Goal: Information Seeking & Learning: Learn about a topic

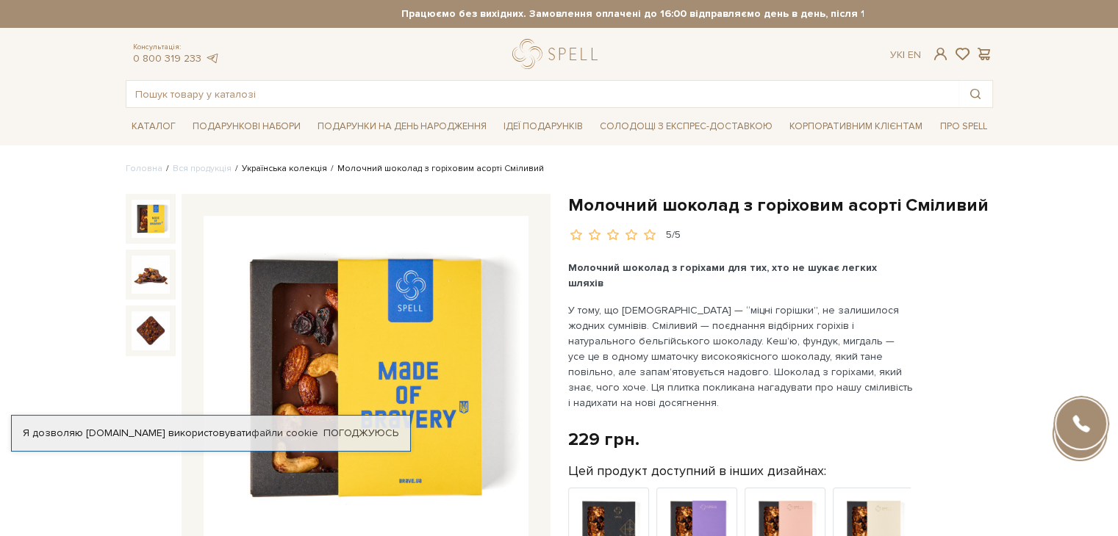
click at [276, 170] on link "Українська колекція" at bounding box center [284, 168] width 85 height 11
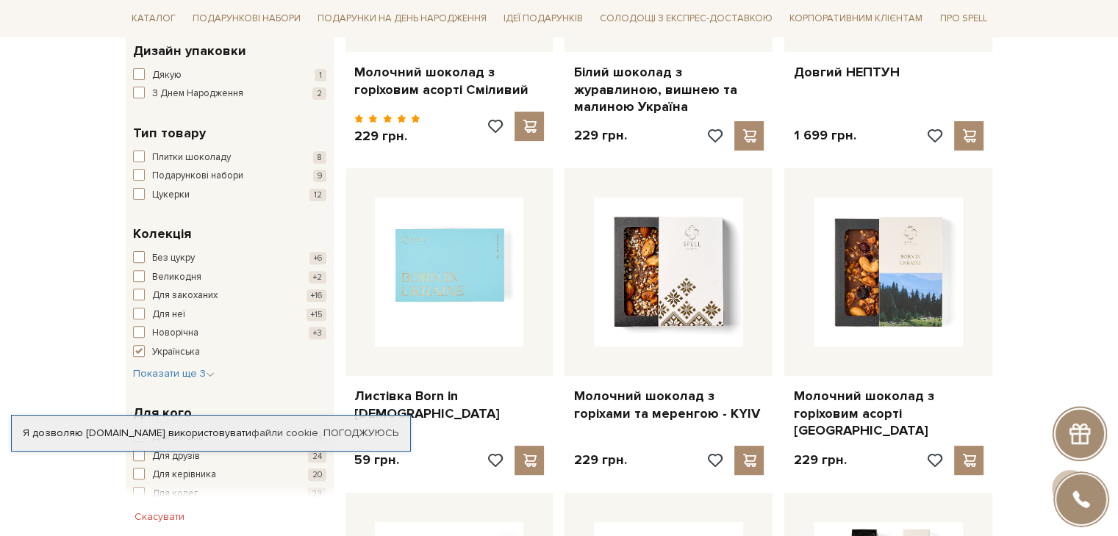
scroll to position [441, 0]
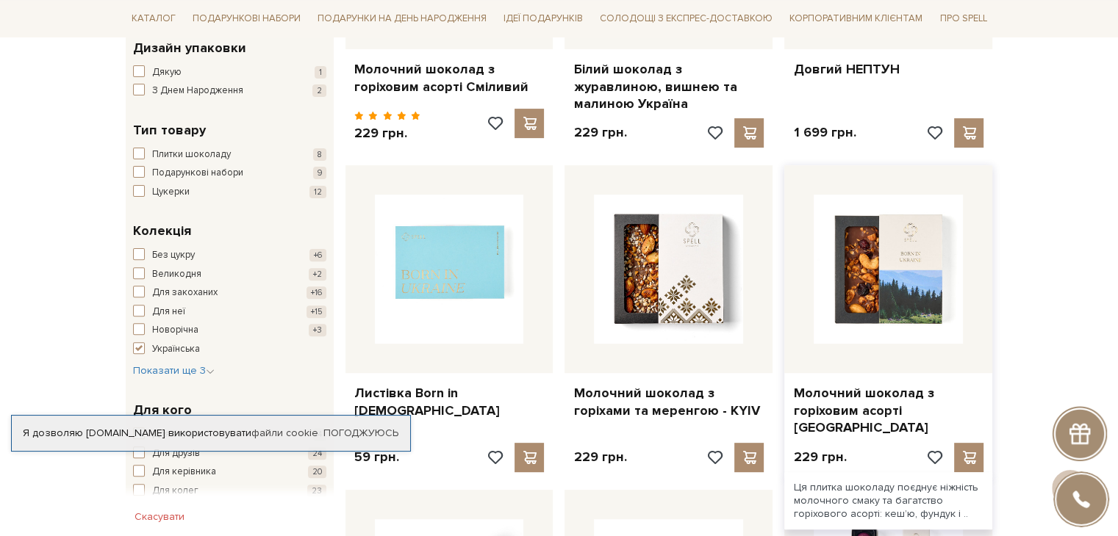
click at [861, 256] on img at bounding box center [887, 269] width 149 height 149
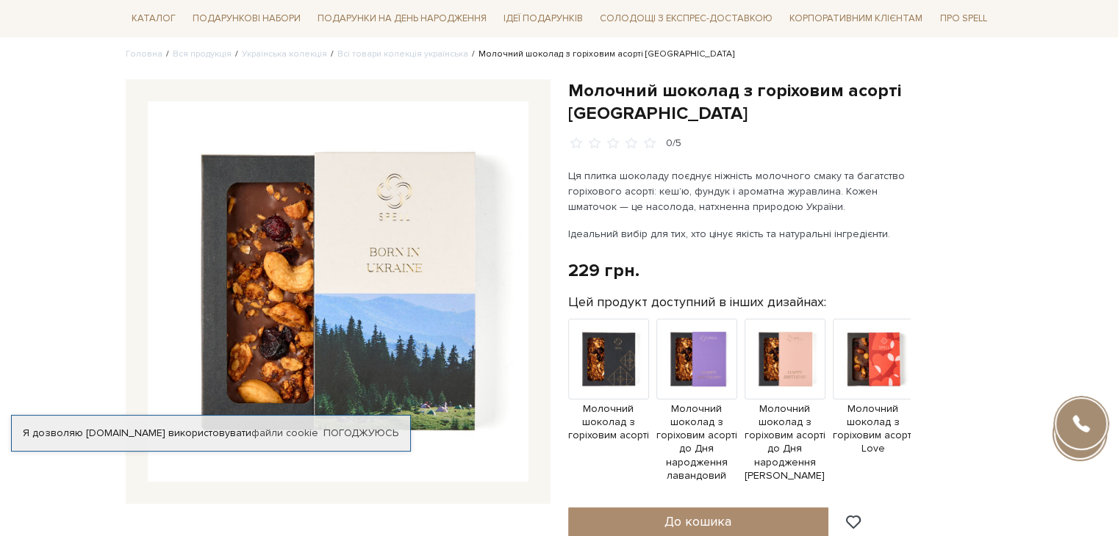
scroll to position [147, 0]
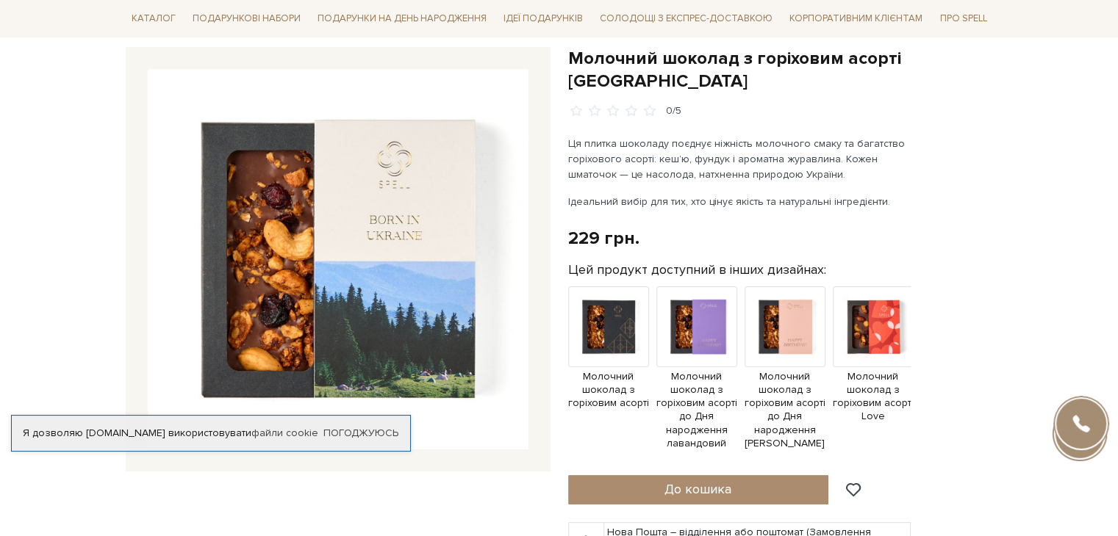
click at [288, 251] on img at bounding box center [338, 259] width 381 height 381
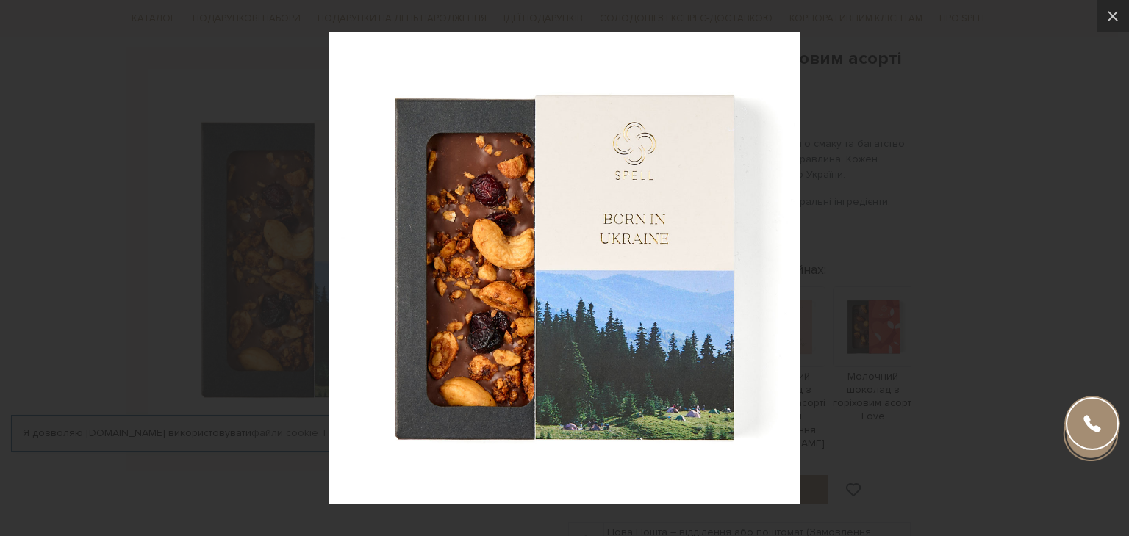
click at [644, 261] on img at bounding box center [564, 268] width 472 height 472
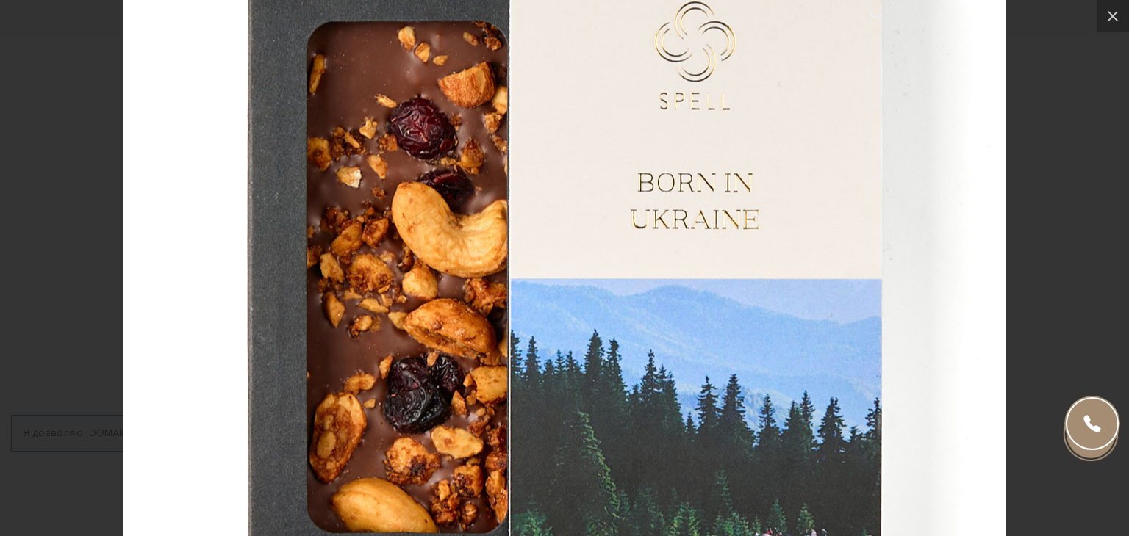
click at [745, 195] on img at bounding box center [564, 274] width 882 height 882
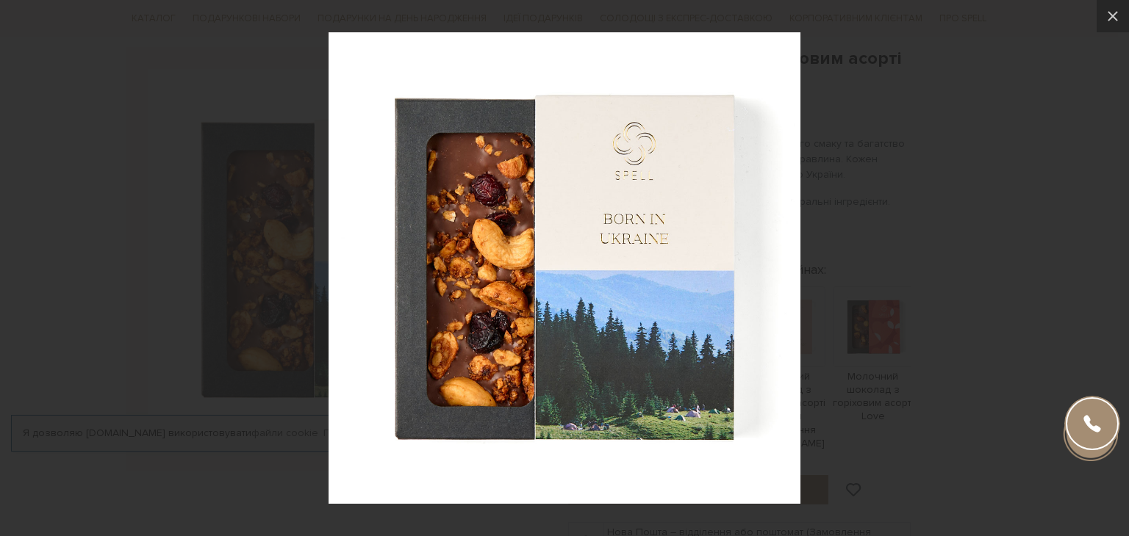
click at [994, 115] on div at bounding box center [564, 268] width 1129 height 536
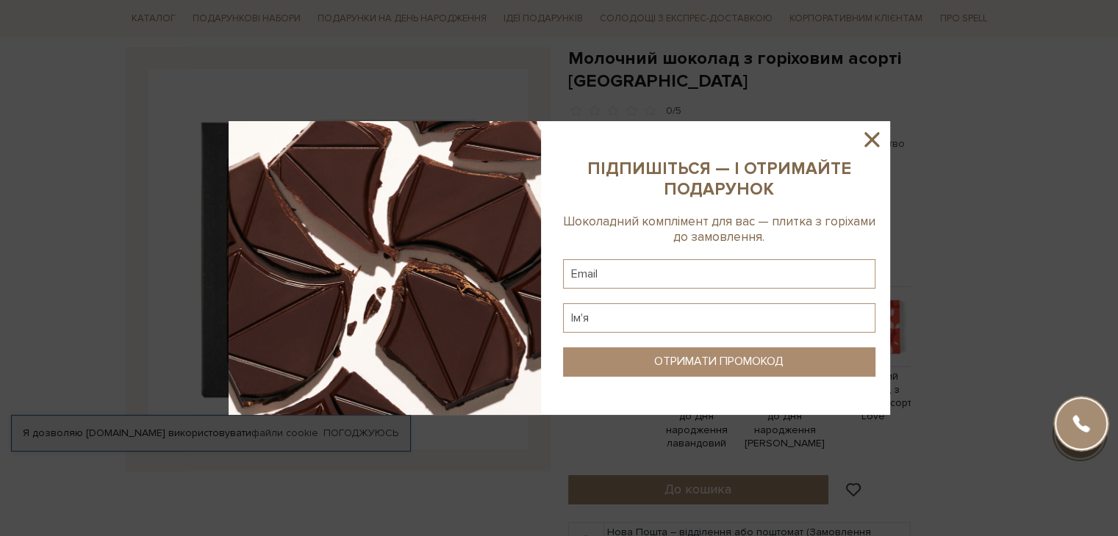
click at [882, 139] on icon at bounding box center [871, 139] width 25 height 25
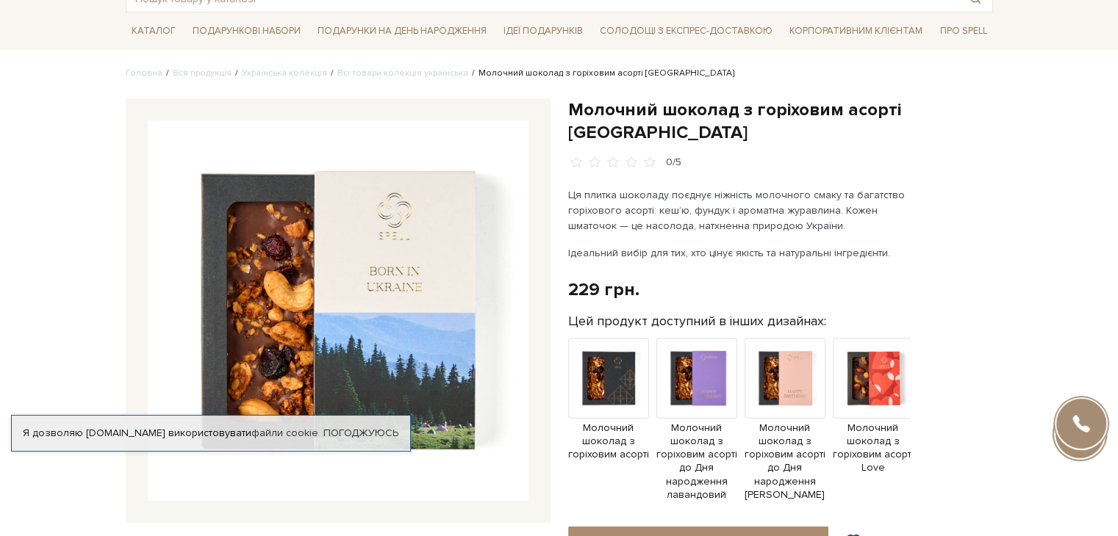
scroll to position [0, 0]
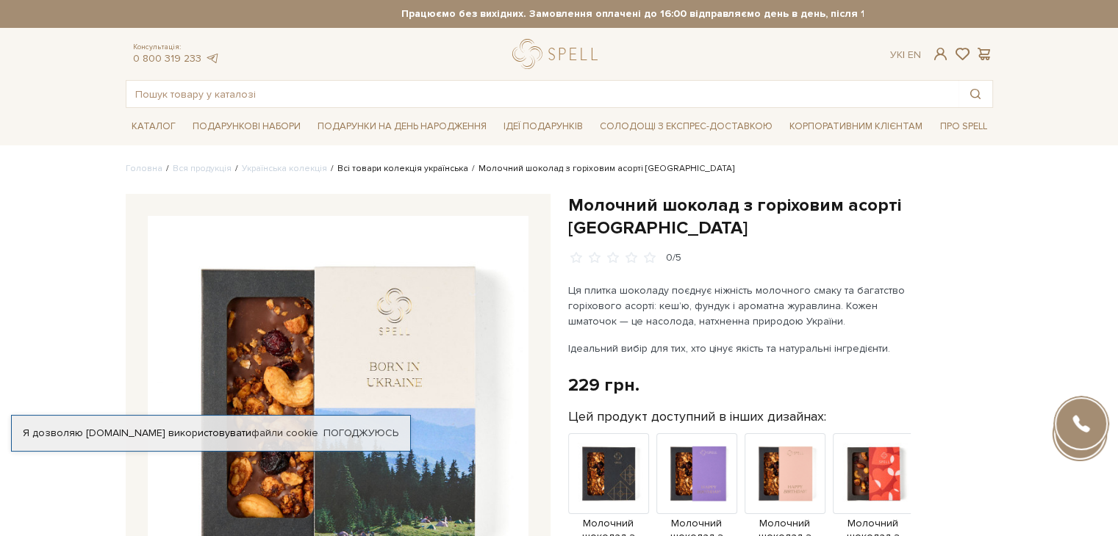
click at [423, 171] on link "Всі товари колекція українська" at bounding box center [402, 168] width 131 height 11
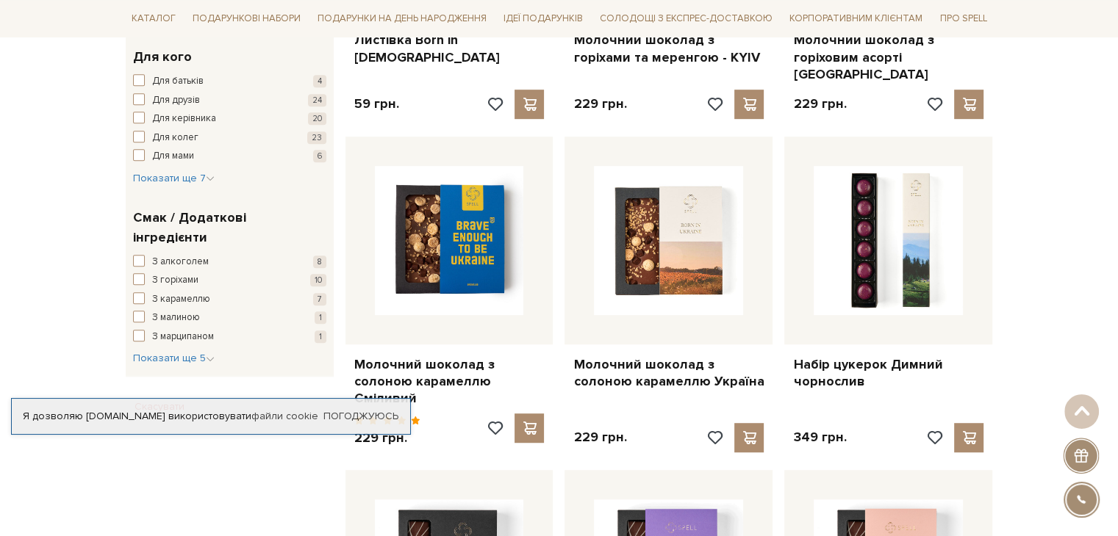
scroll to position [808, 0]
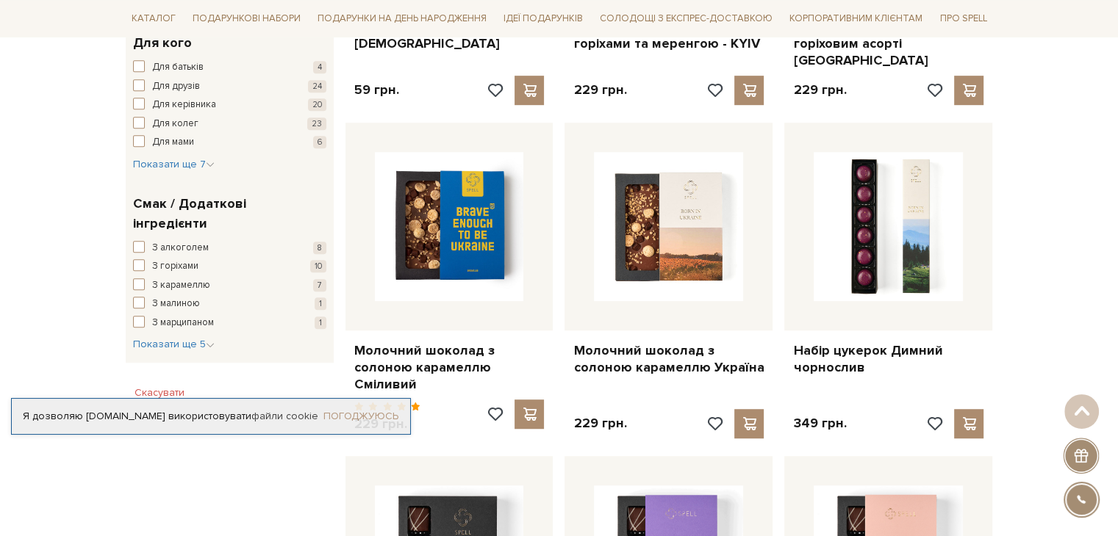
click at [383, 414] on link "Погоджуюсь" at bounding box center [360, 416] width 75 height 13
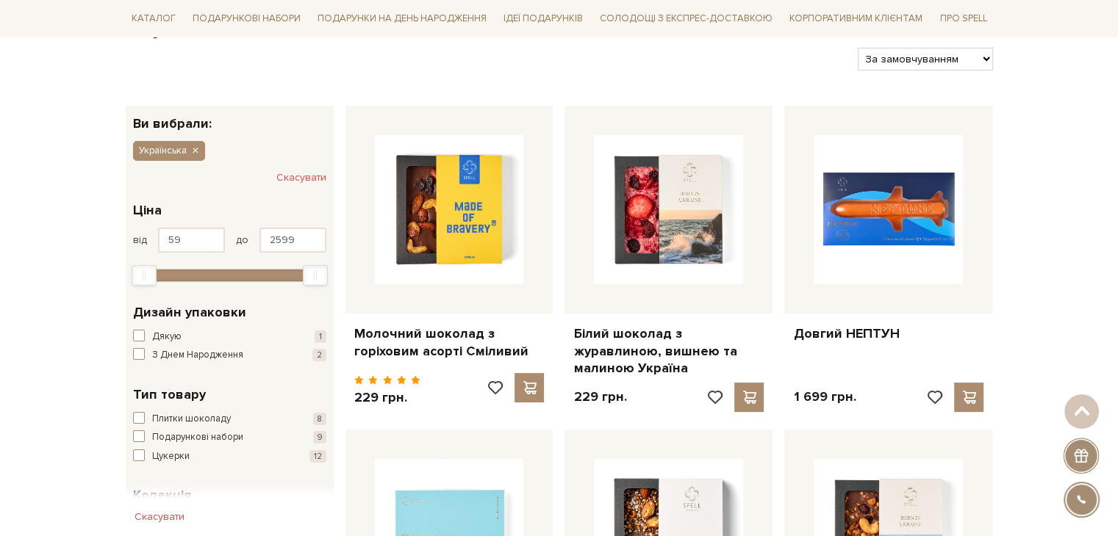
scroll to position [0, 0]
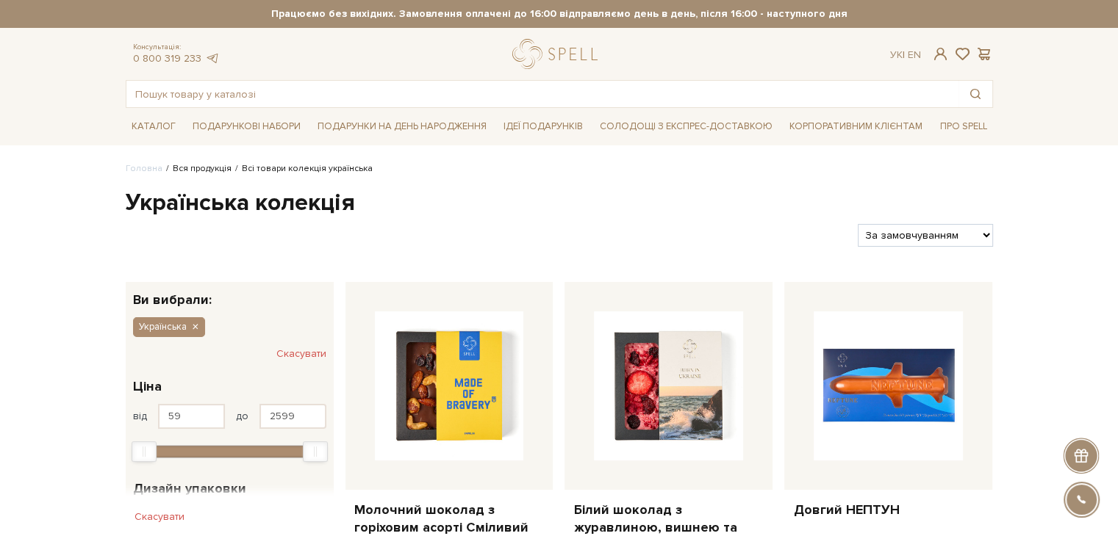
click at [200, 163] on link "Вся продукція" at bounding box center [202, 168] width 59 height 11
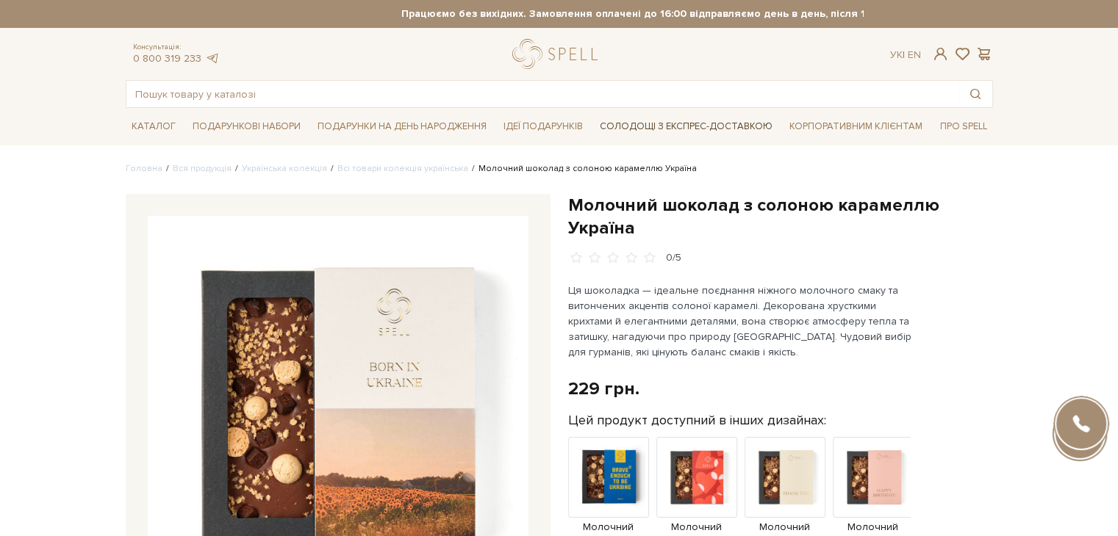
click at [683, 121] on link "Солодощі з експрес-доставкою" at bounding box center [686, 126] width 184 height 25
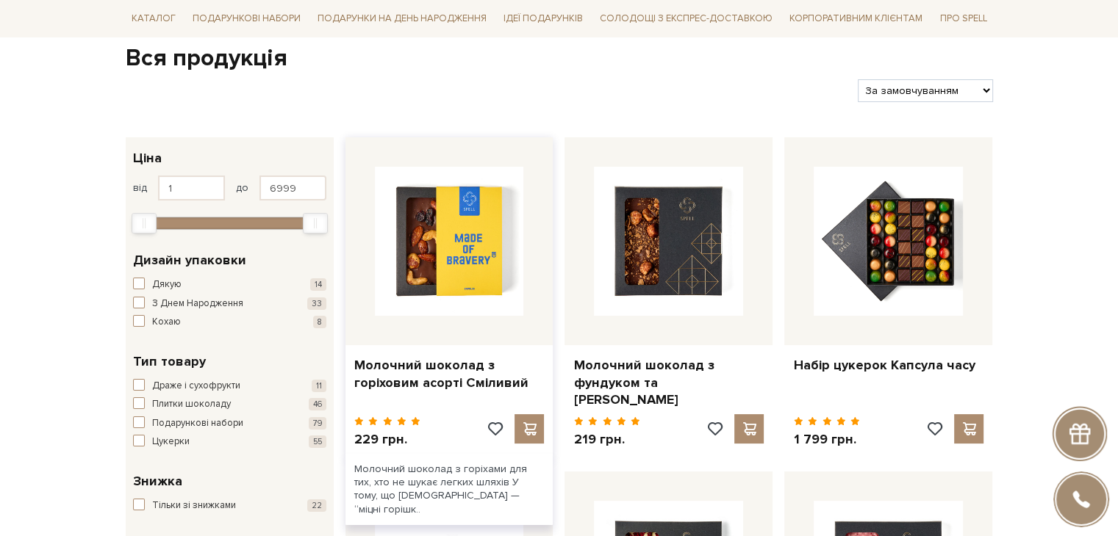
scroll to position [220, 0]
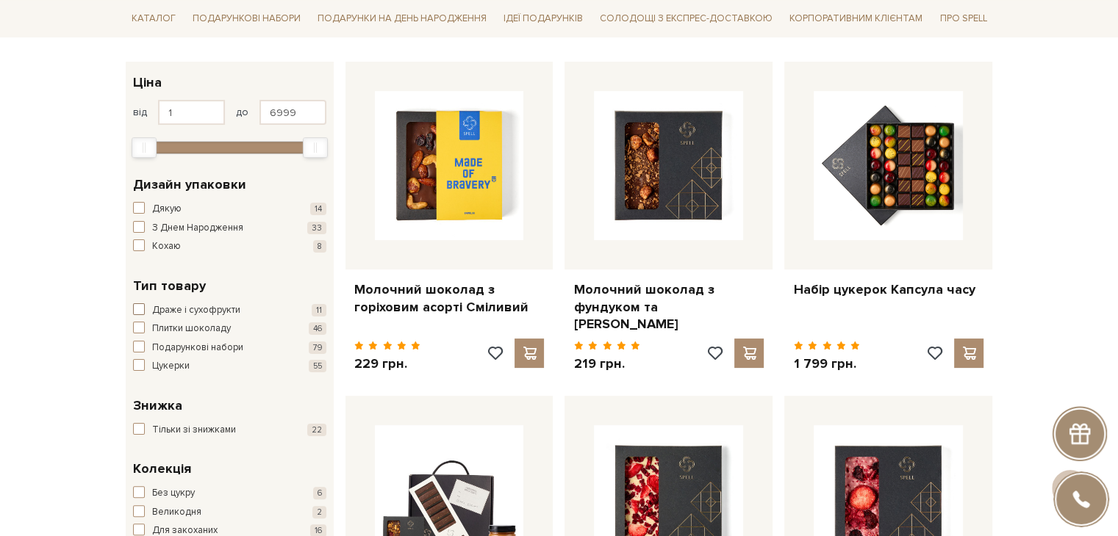
click at [135, 306] on span "button" at bounding box center [139, 309] width 12 height 12
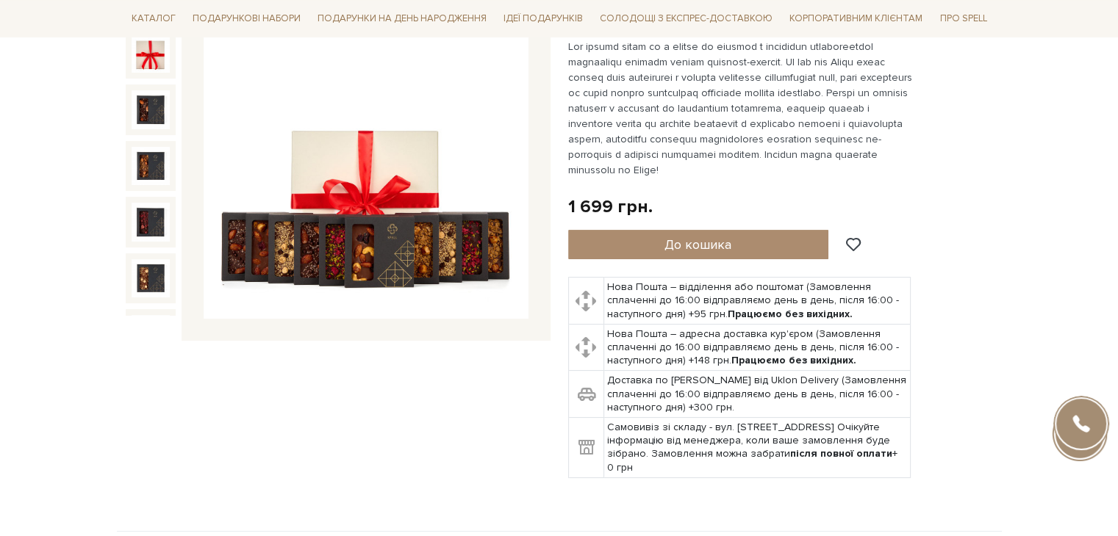
scroll to position [220, 0]
click at [362, 176] on img at bounding box center [366, 158] width 325 height 325
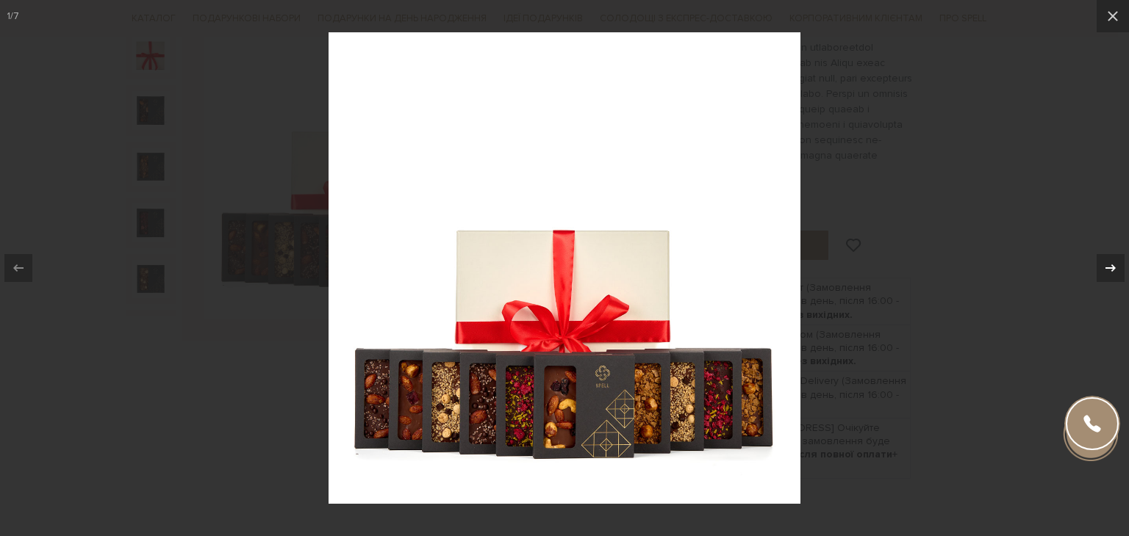
click at [1117, 262] on button at bounding box center [1102, 267] width 51 height 73
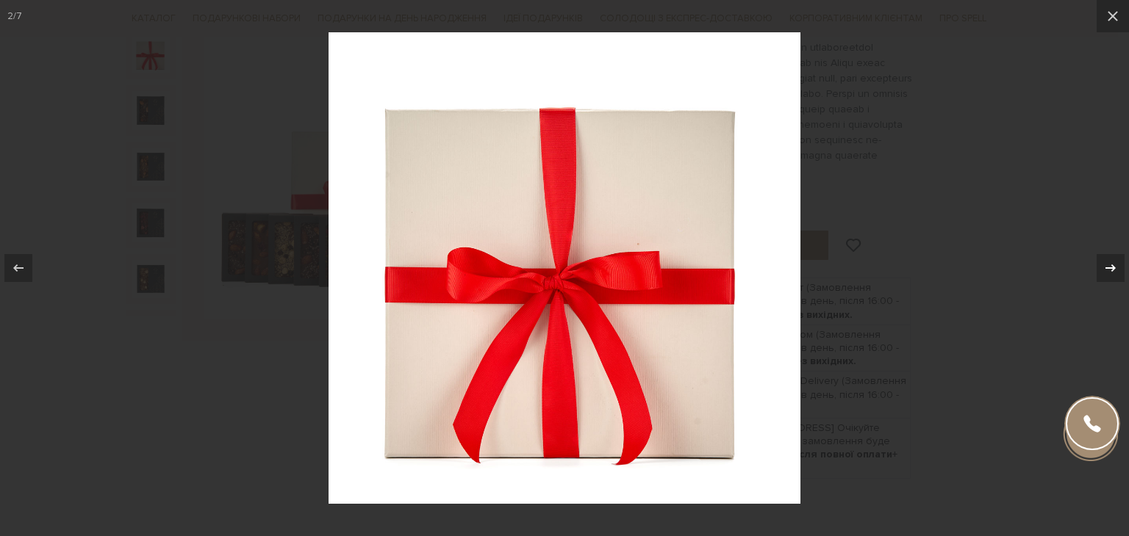
click at [1117, 262] on button at bounding box center [1102, 267] width 51 height 73
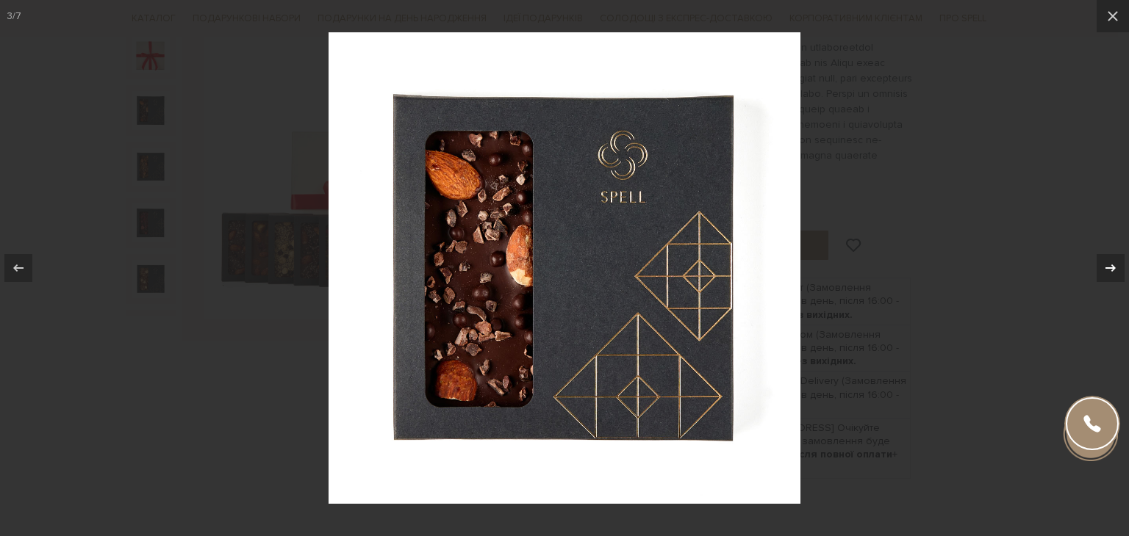
click at [1117, 262] on button at bounding box center [1102, 267] width 51 height 73
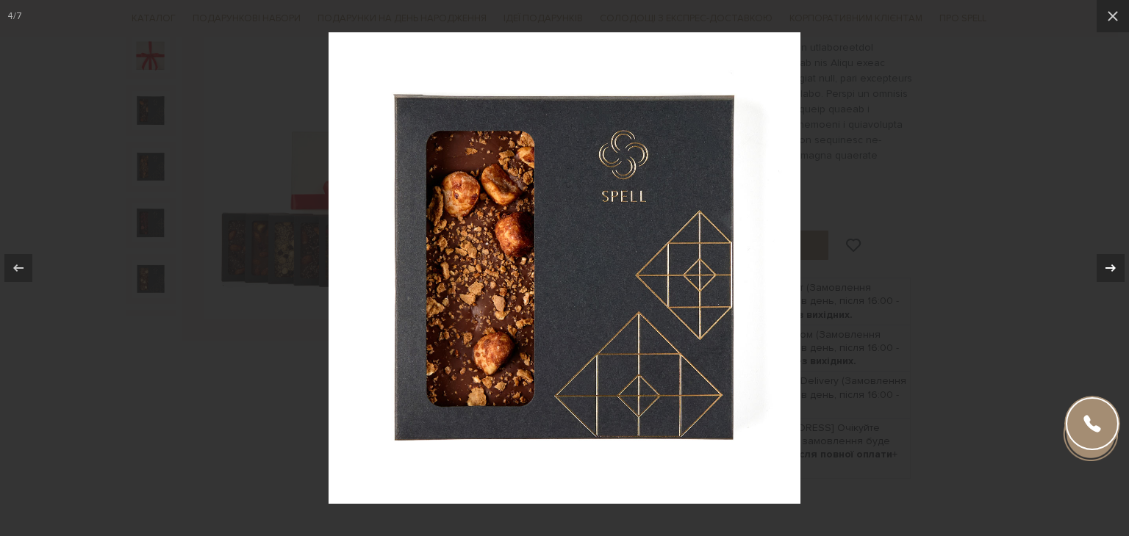
click at [1117, 262] on button at bounding box center [1102, 267] width 51 height 73
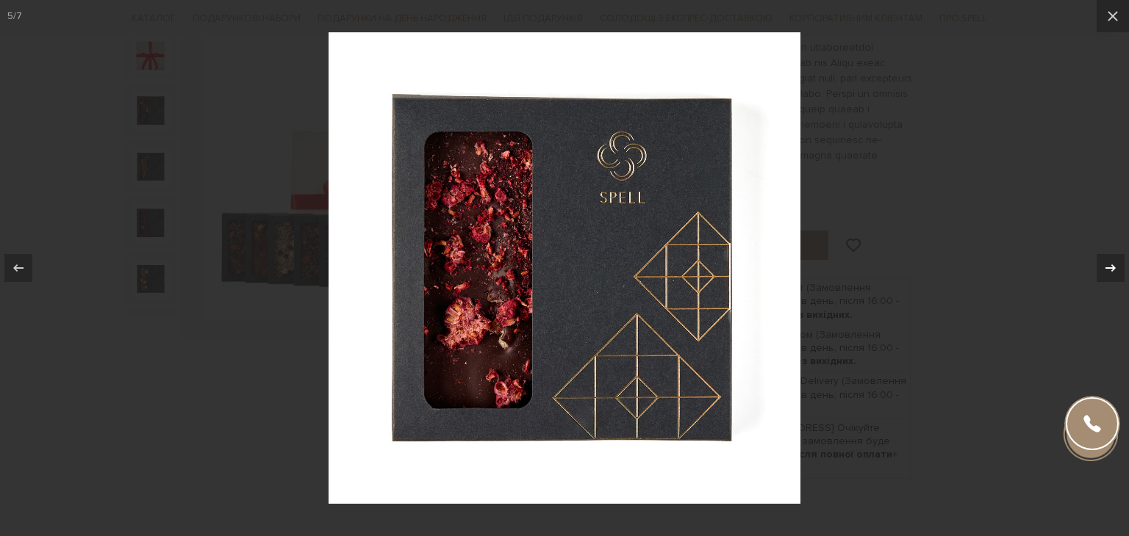
click at [1117, 262] on button at bounding box center [1102, 267] width 51 height 73
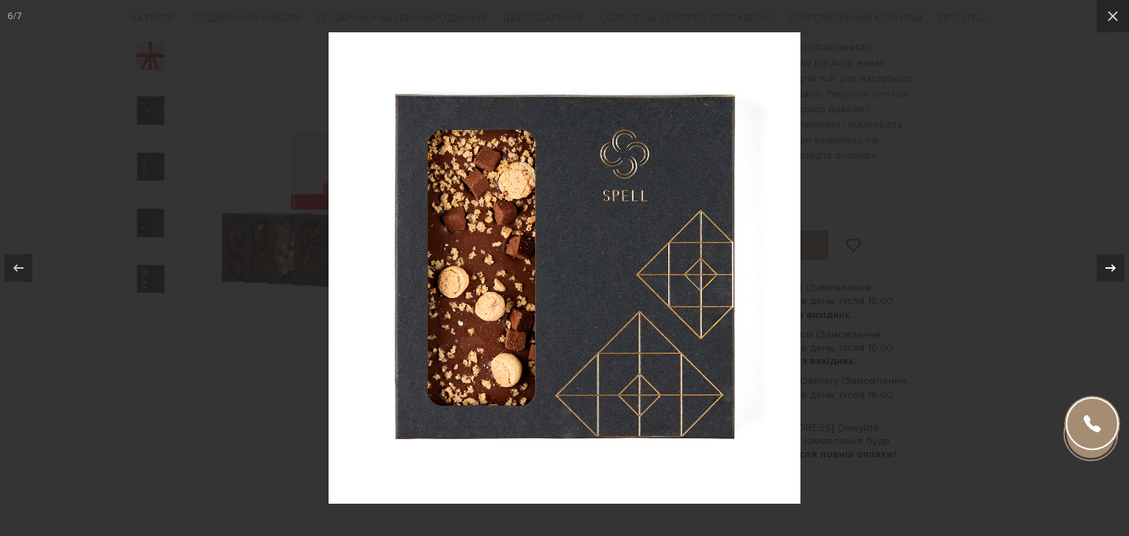
click at [1117, 262] on button at bounding box center [1102, 267] width 51 height 73
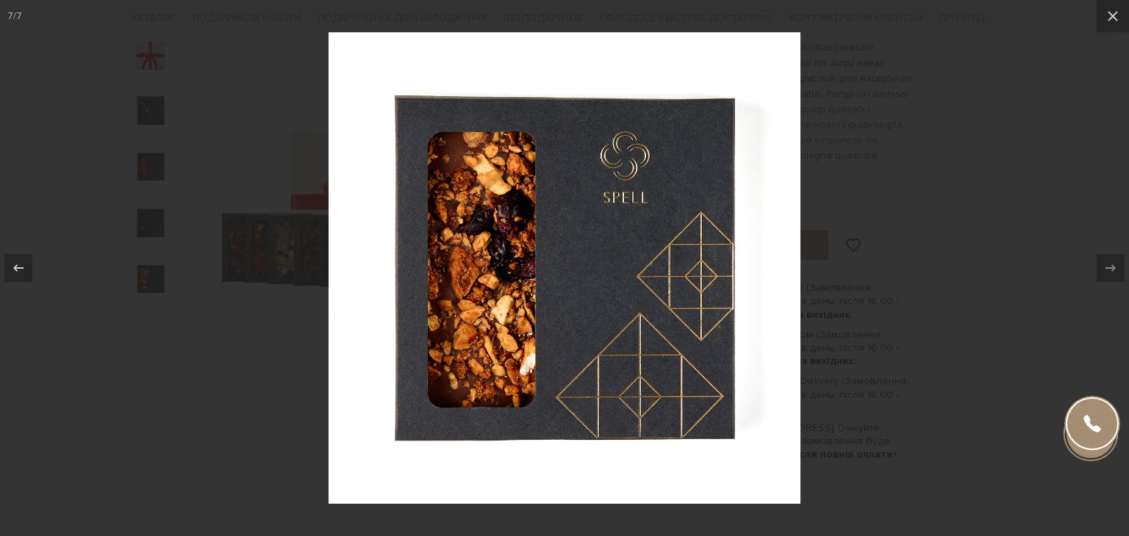
click at [1003, 163] on div at bounding box center [564, 268] width 1129 height 536
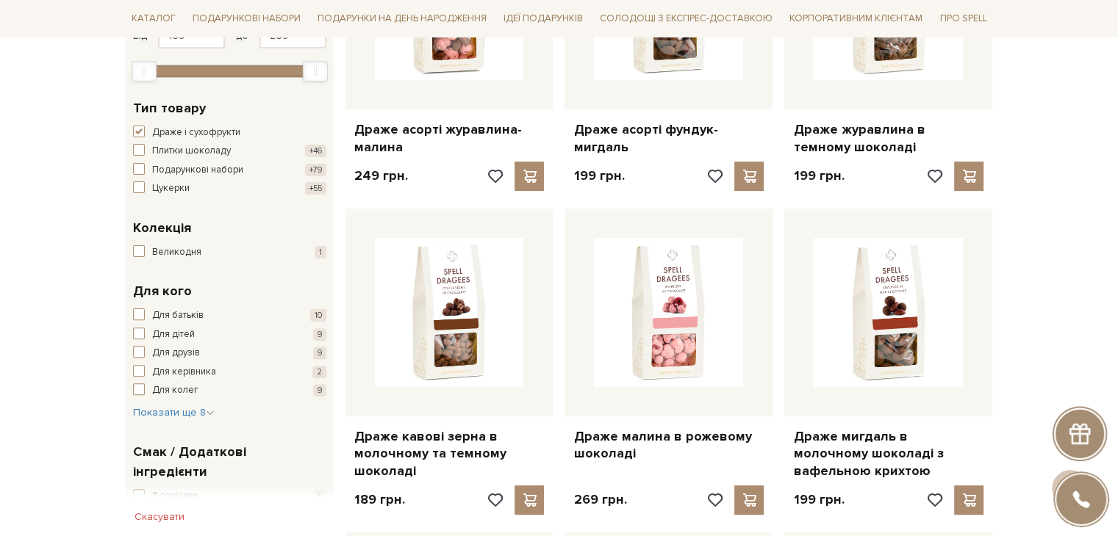
scroll to position [294, 0]
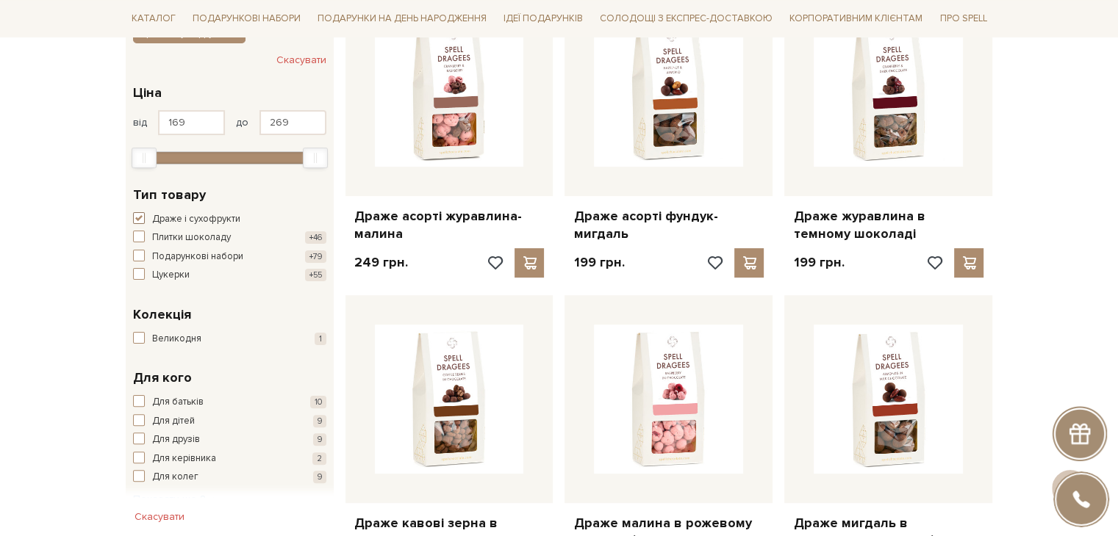
click at [135, 219] on span "button" at bounding box center [139, 218] width 12 height 12
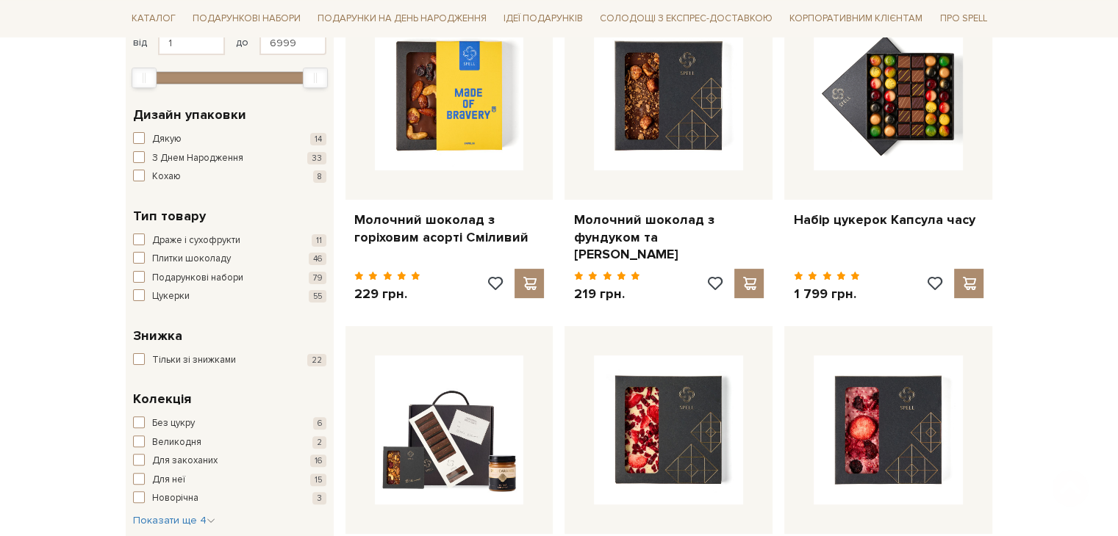
scroll to position [294, 0]
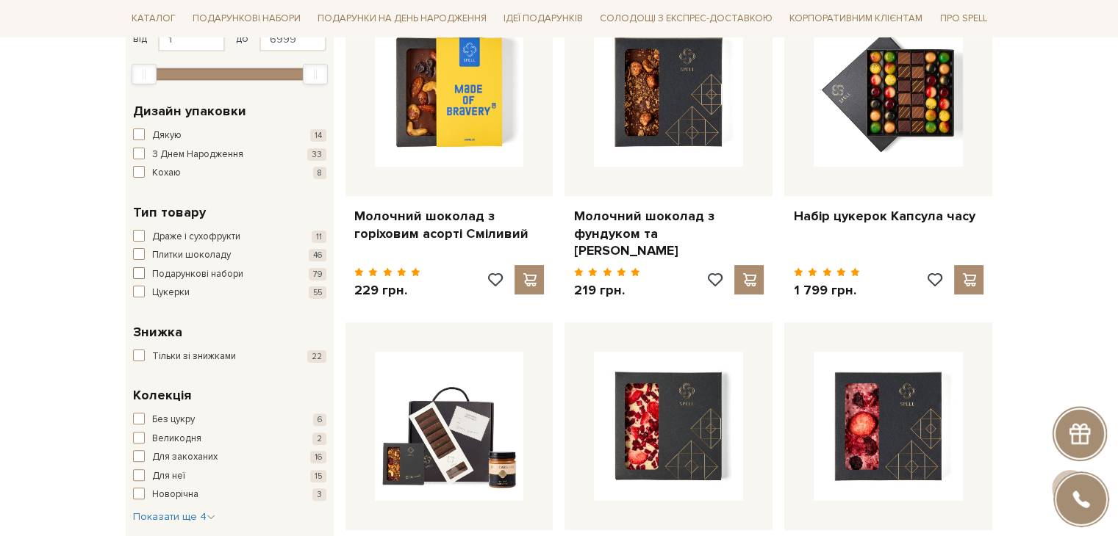
click at [142, 270] on span "button" at bounding box center [139, 273] width 12 height 12
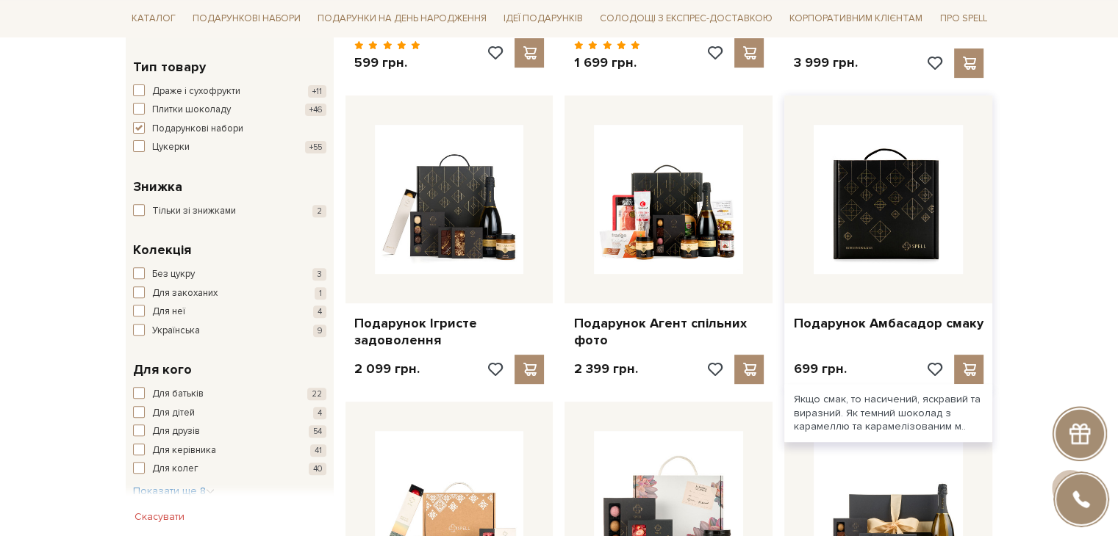
scroll to position [514, 0]
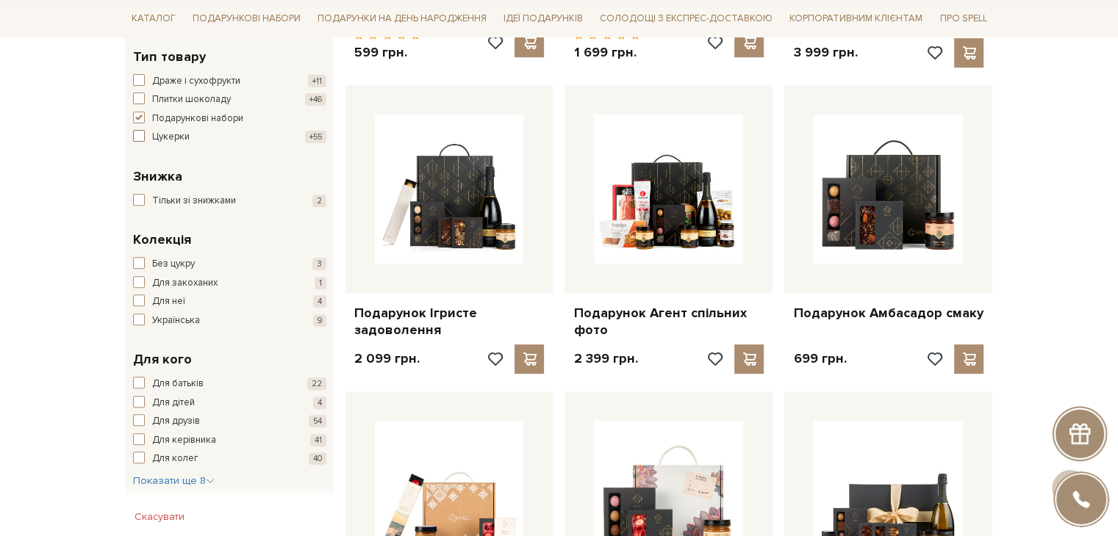
click at [165, 137] on span "Цукерки" at bounding box center [170, 137] width 37 height 15
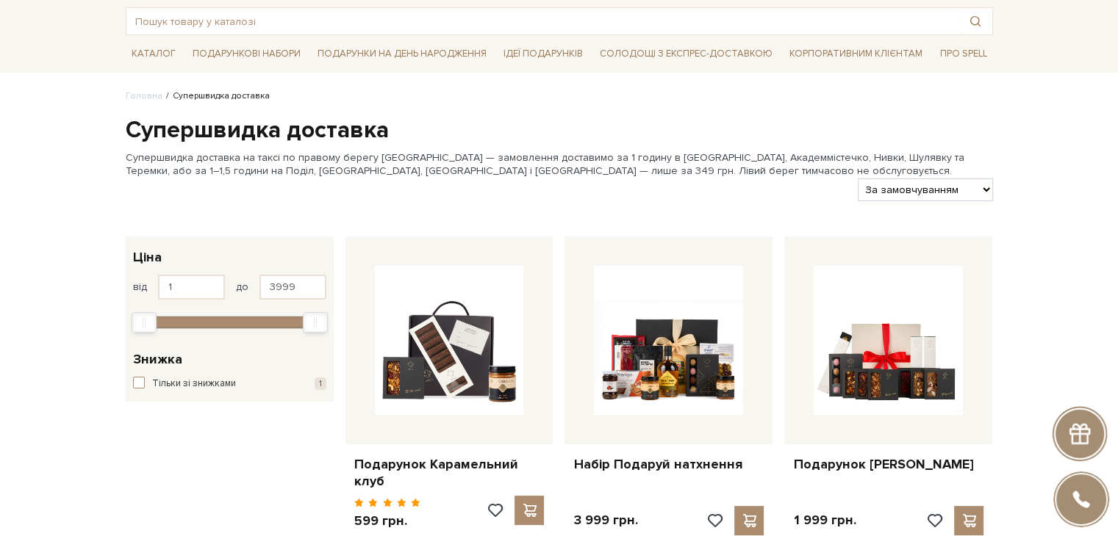
scroll to position [73, 0]
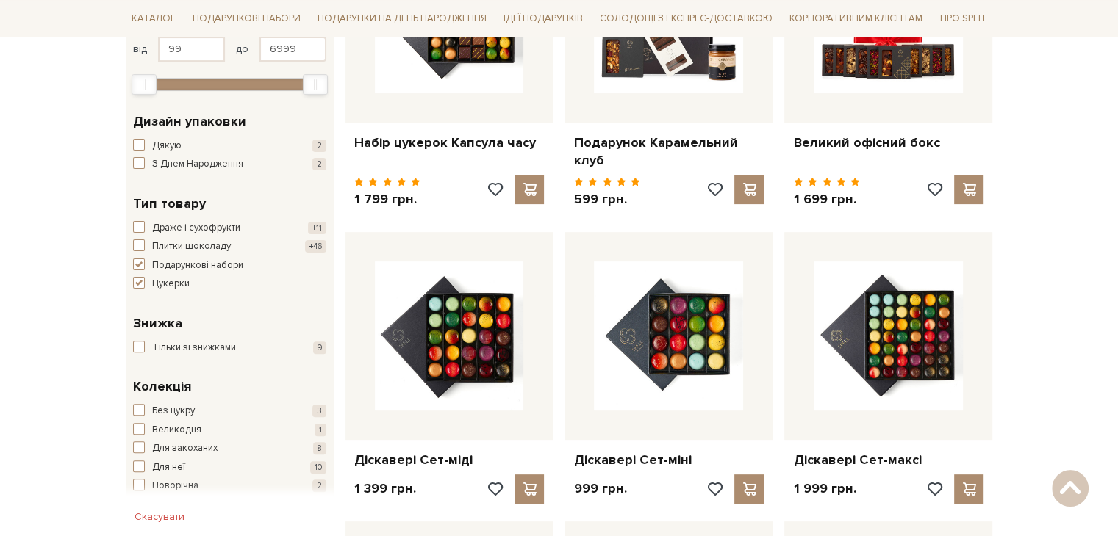
scroll to position [367, 0]
click at [183, 259] on span "Подарункові набори" at bounding box center [197, 266] width 91 height 15
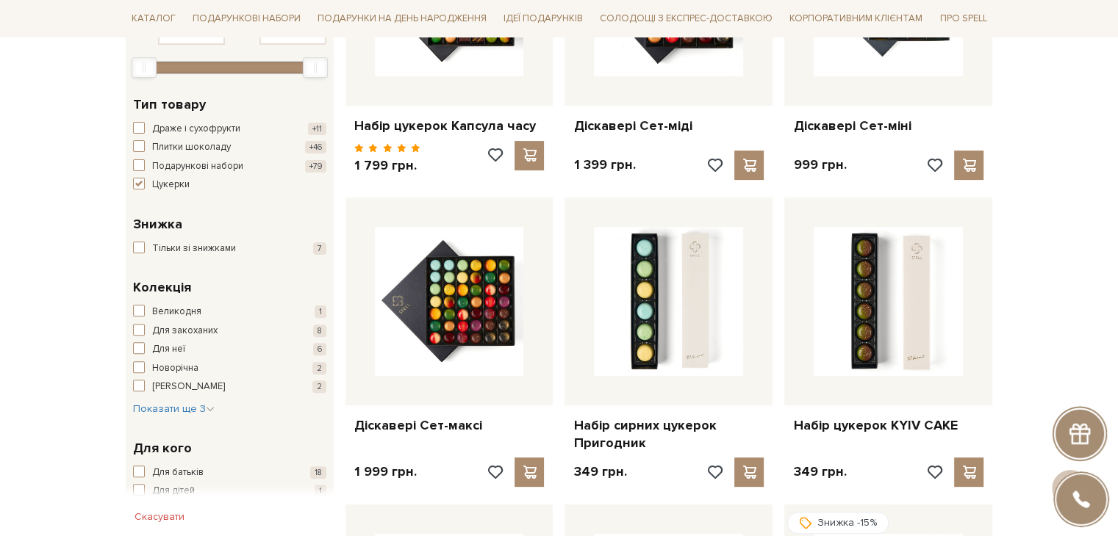
scroll to position [294, 0]
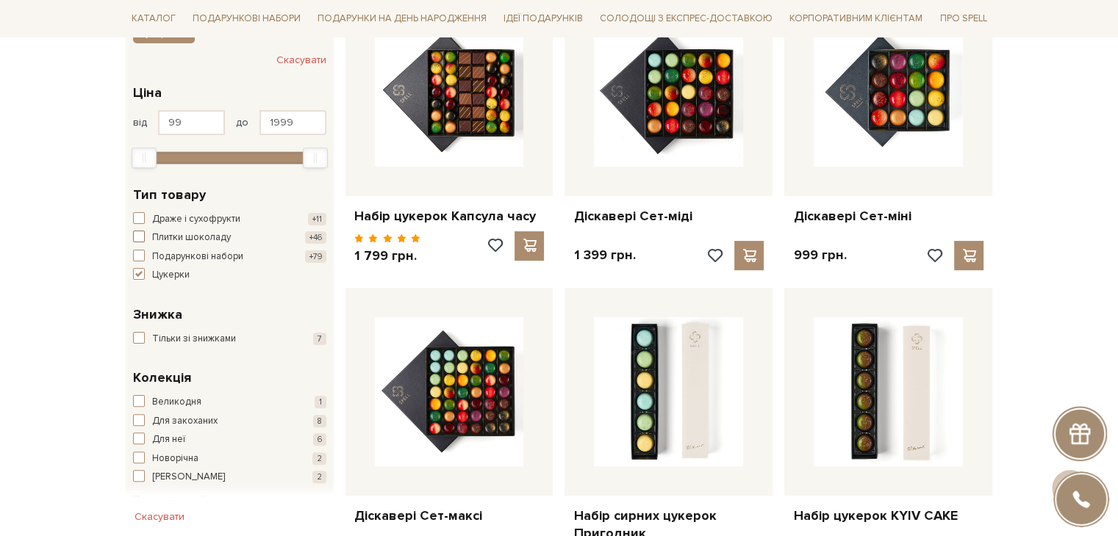
click at [152, 239] on span "Плитки шоколаду" at bounding box center [191, 238] width 79 height 15
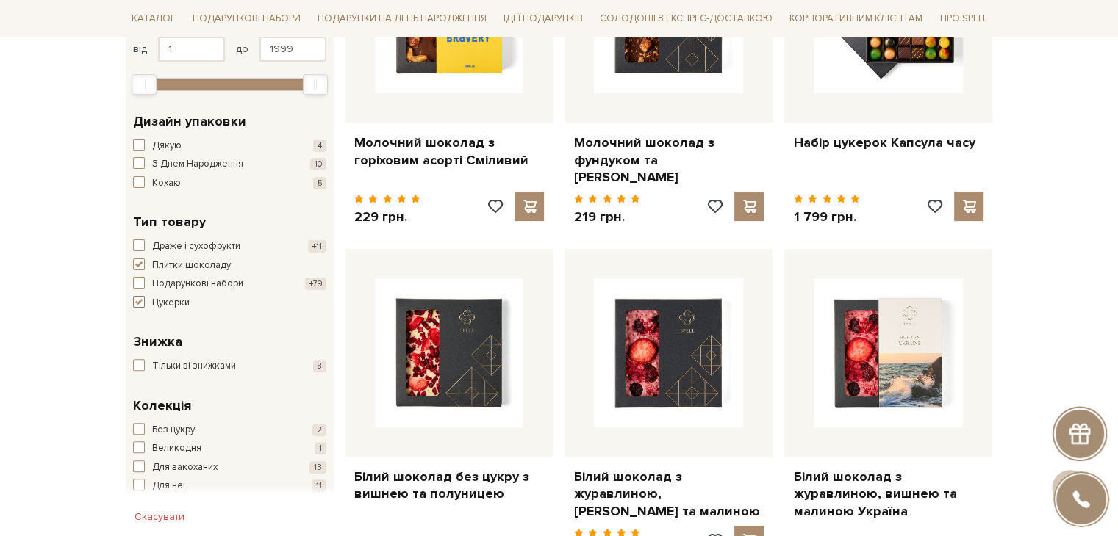
click at [157, 303] on span "Цукерки" at bounding box center [170, 303] width 37 height 15
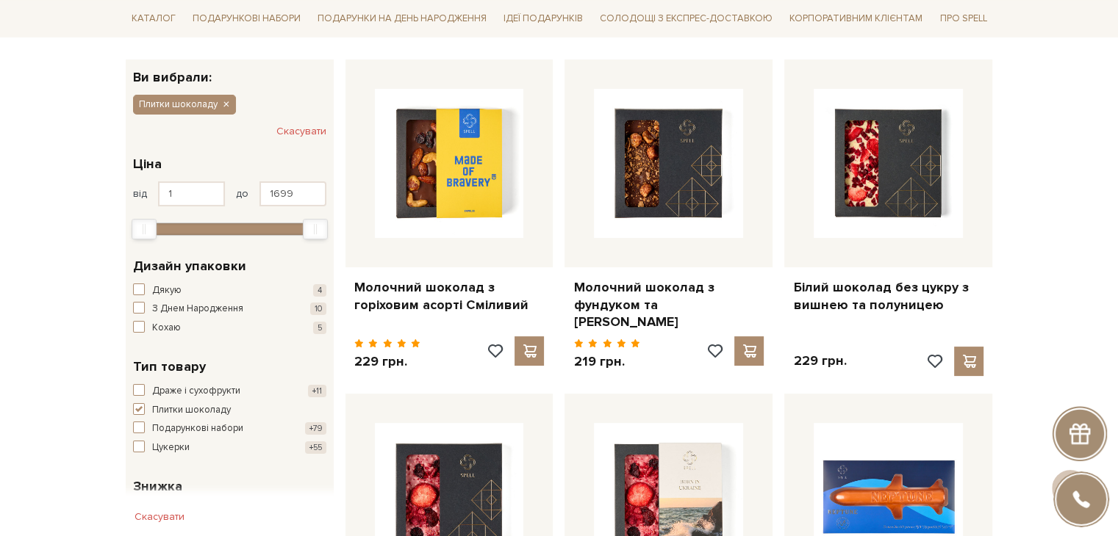
scroll to position [220, 0]
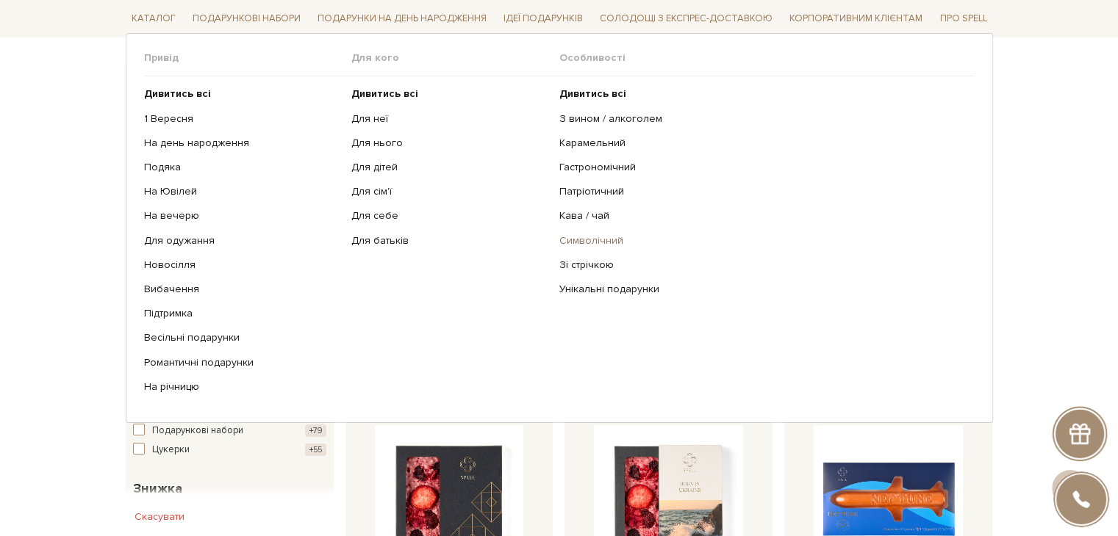
click at [567, 239] on link "Символічний" at bounding box center [761, 240] width 404 height 13
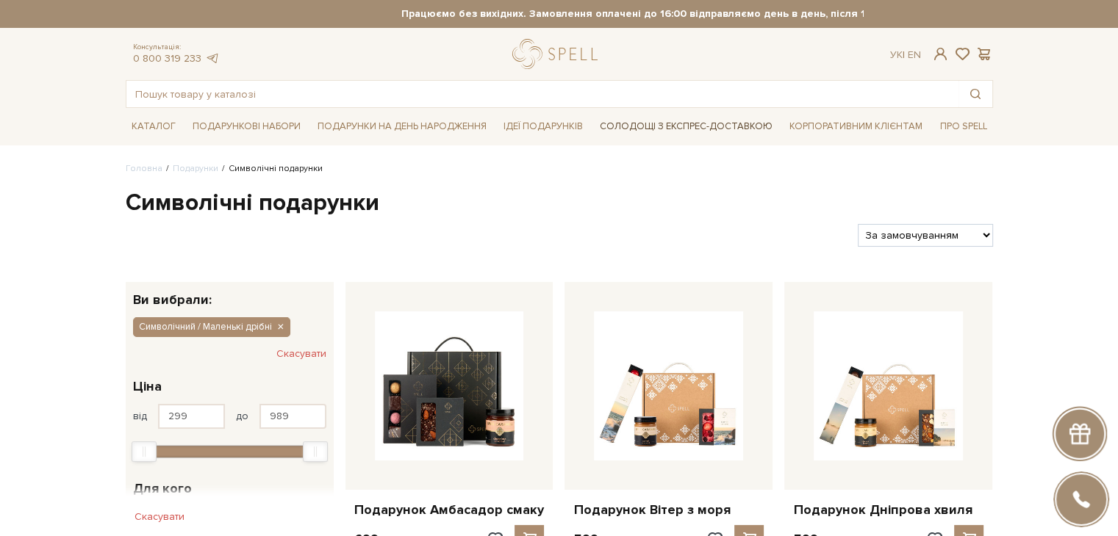
click at [712, 126] on link "Солодощі з експрес-доставкою" at bounding box center [686, 126] width 184 height 25
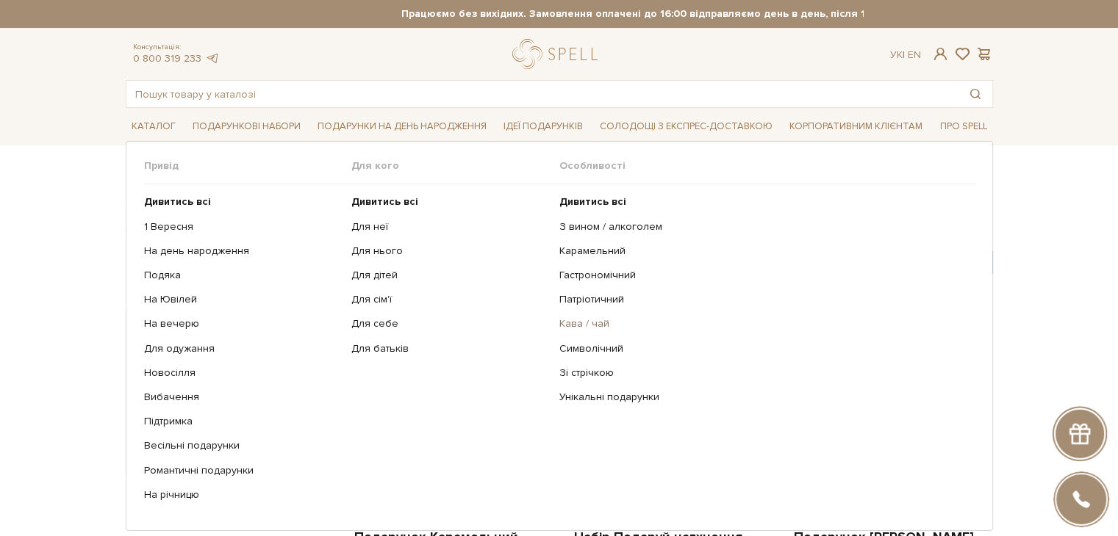
click at [594, 326] on link "Кава / чай" at bounding box center [761, 323] width 404 height 13
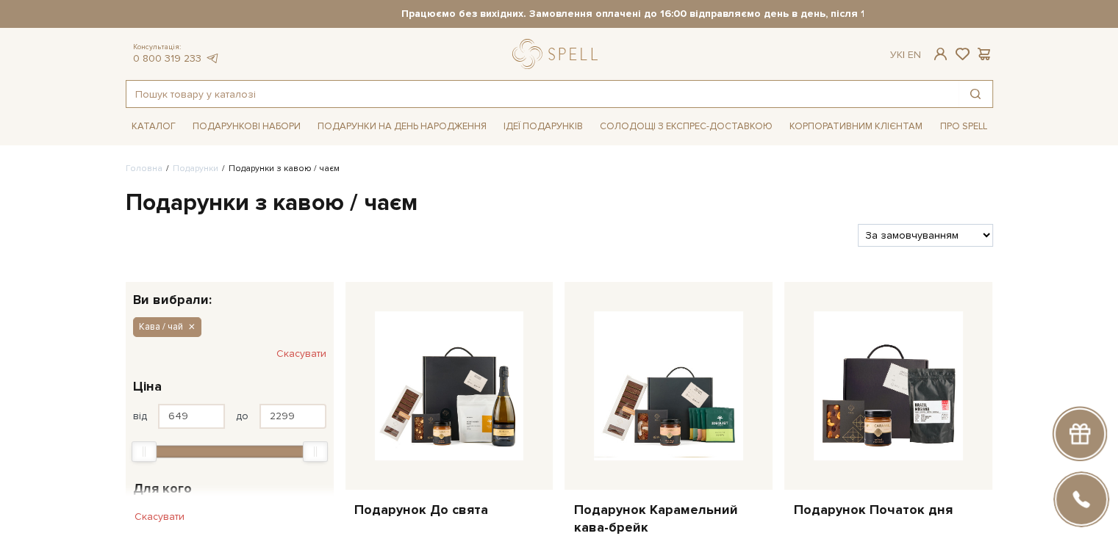
click at [182, 95] on input "text" at bounding box center [542, 94] width 832 height 26
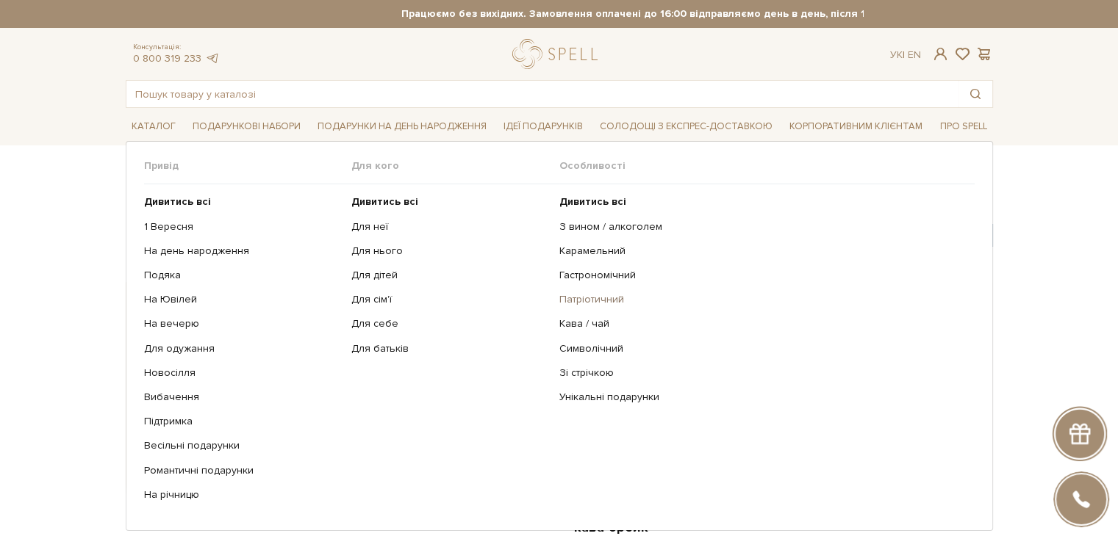
click at [582, 294] on link "Патріотичний" at bounding box center [761, 299] width 404 height 13
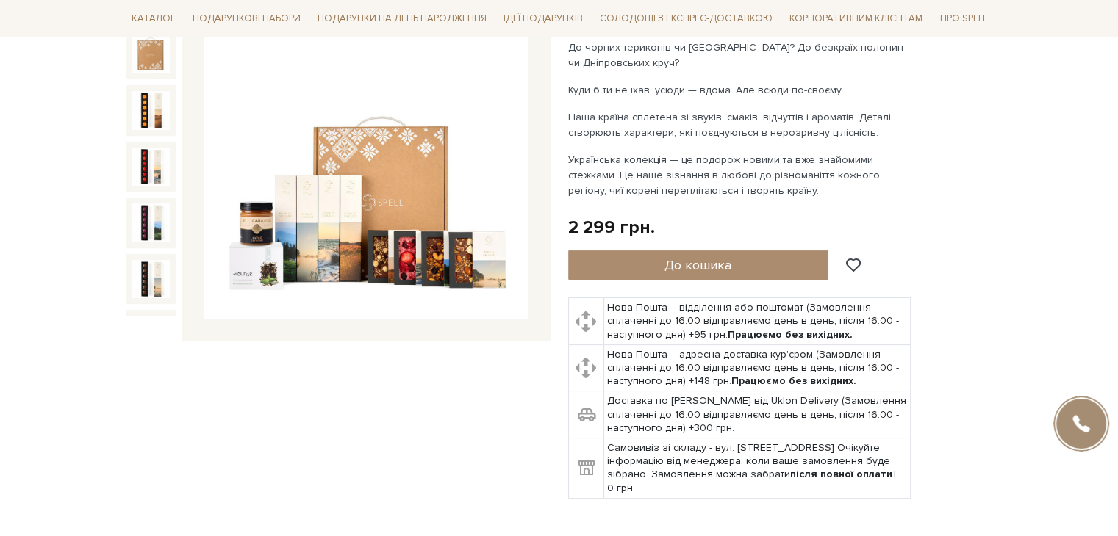
click at [399, 178] on img at bounding box center [366, 158] width 325 height 325
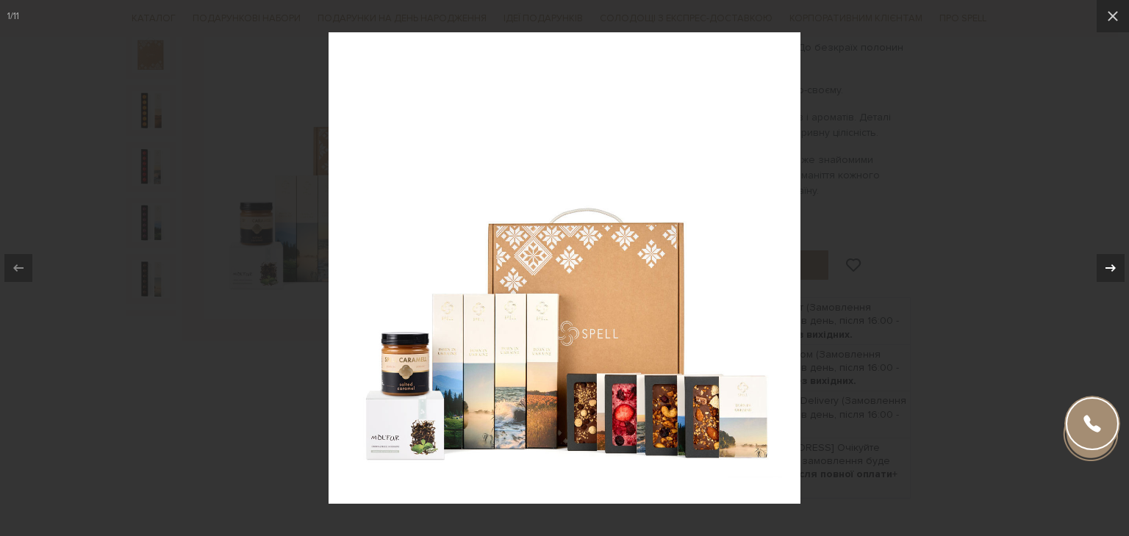
click at [1105, 268] on icon at bounding box center [1110, 268] width 10 height 7
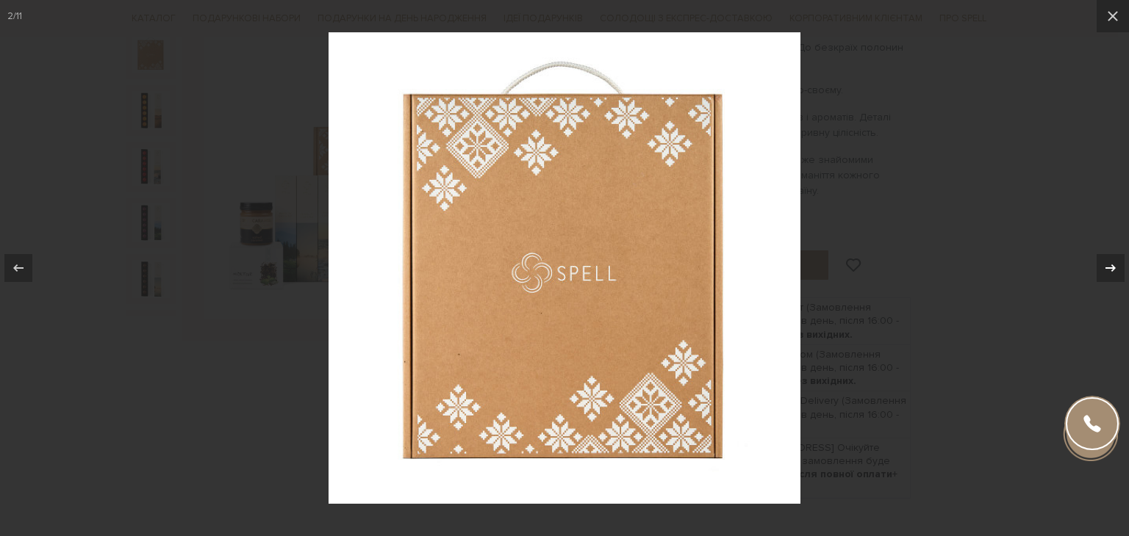
click at [1105, 268] on icon at bounding box center [1110, 268] width 10 height 7
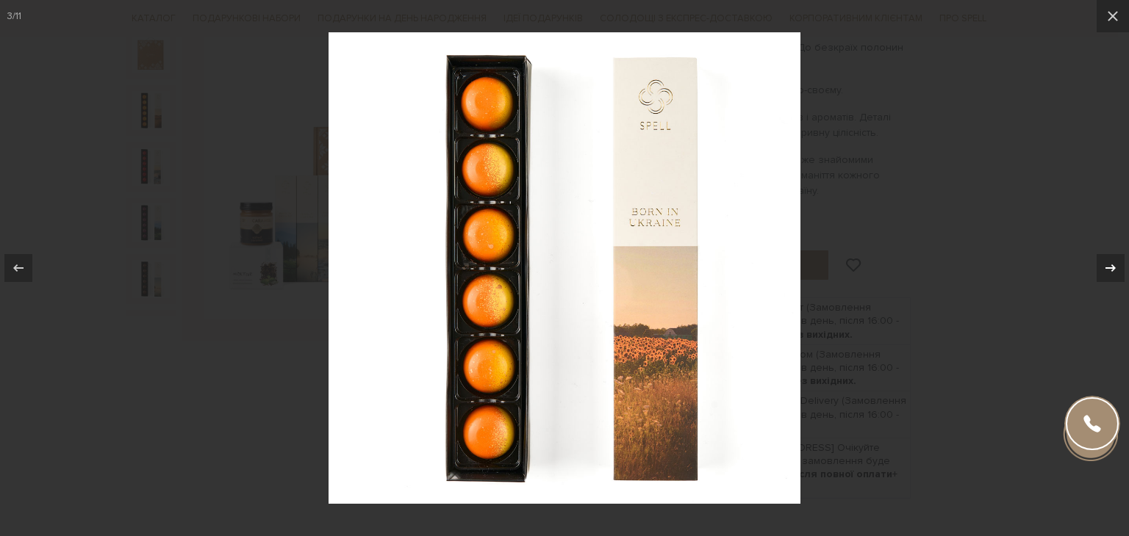
click at [1105, 268] on icon at bounding box center [1110, 268] width 10 height 7
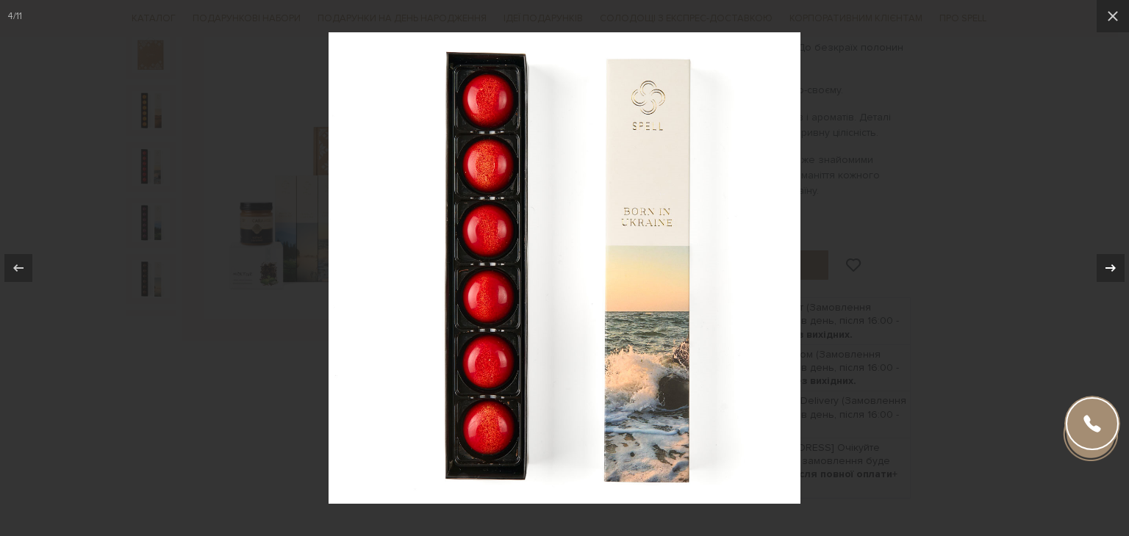
click at [1105, 268] on icon at bounding box center [1110, 268] width 10 height 7
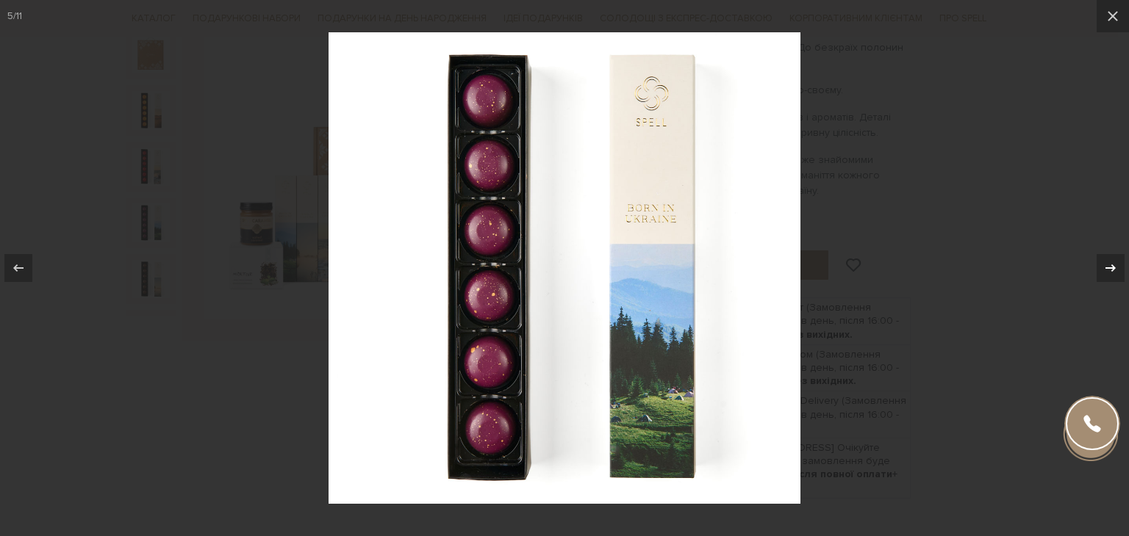
click at [1105, 268] on icon at bounding box center [1110, 268] width 10 height 7
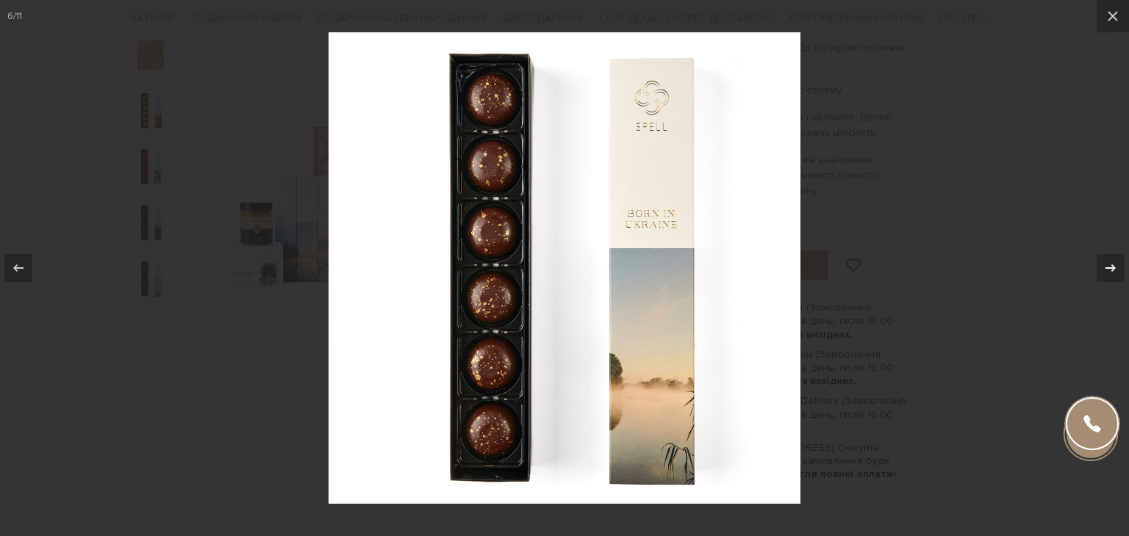
click at [1105, 268] on icon at bounding box center [1110, 268] width 10 height 7
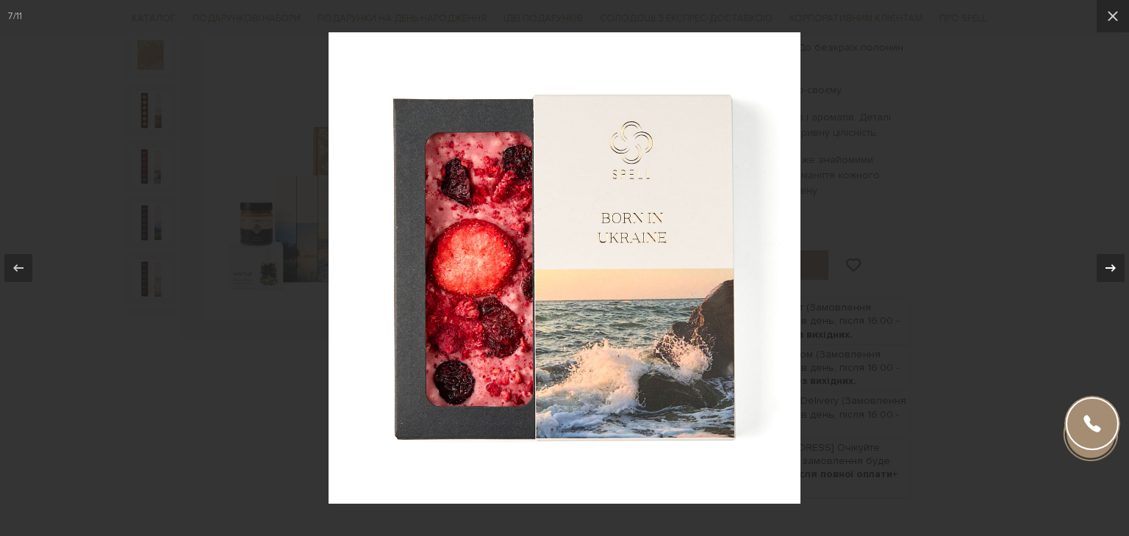
click at [1105, 268] on icon at bounding box center [1110, 268] width 10 height 7
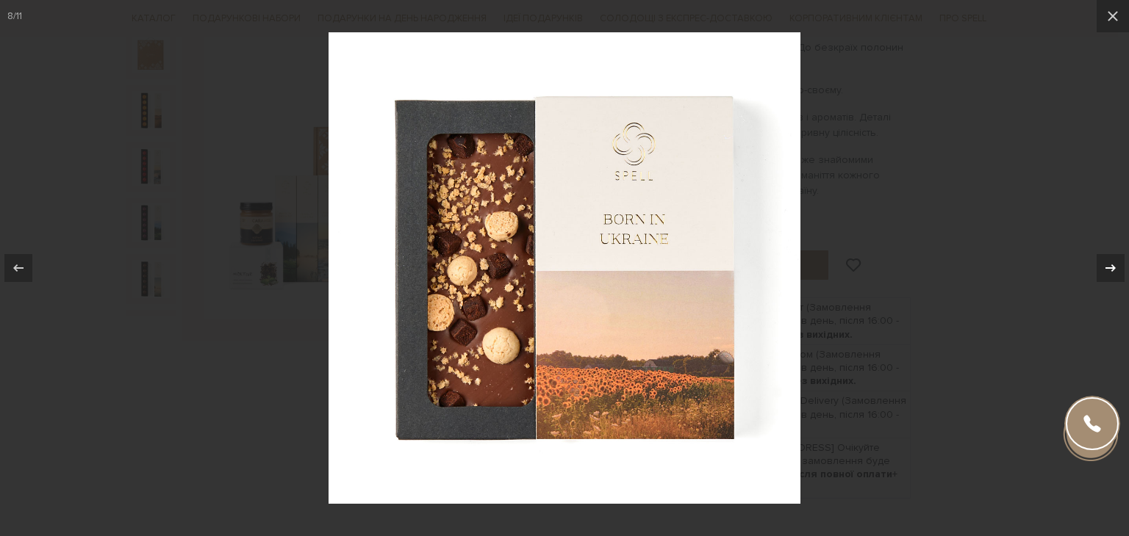
click at [1105, 268] on icon at bounding box center [1110, 268] width 10 height 7
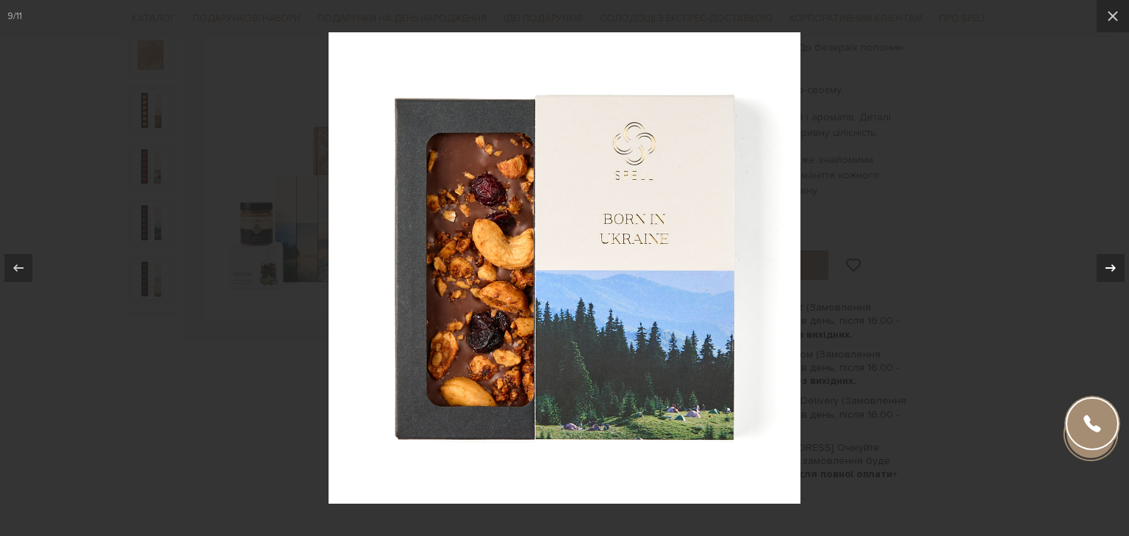
click at [1105, 268] on icon at bounding box center [1110, 268] width 10 height 7
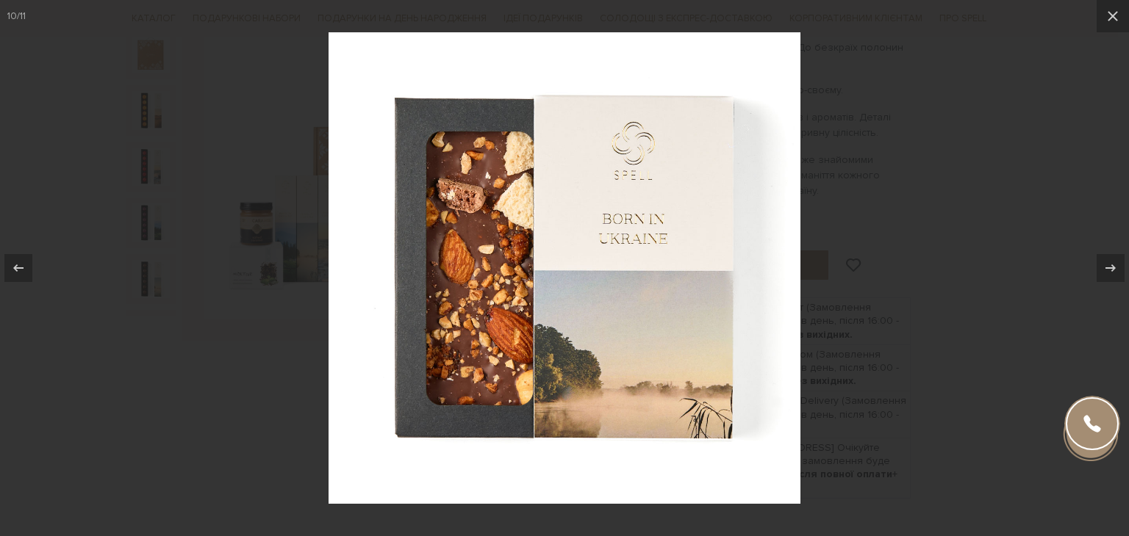
click at [983, 148] on div at bounding box center [564, 268] width 1129 height 536
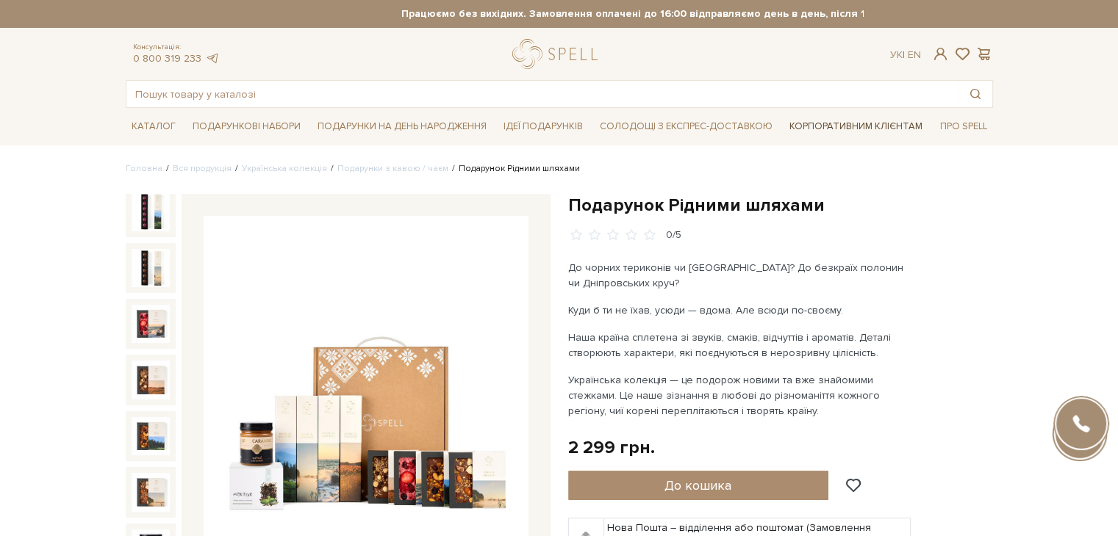
click at [888, 125] on link "Корпоративним клієнтам" at bounding box center [855, 126] width 145 height 25
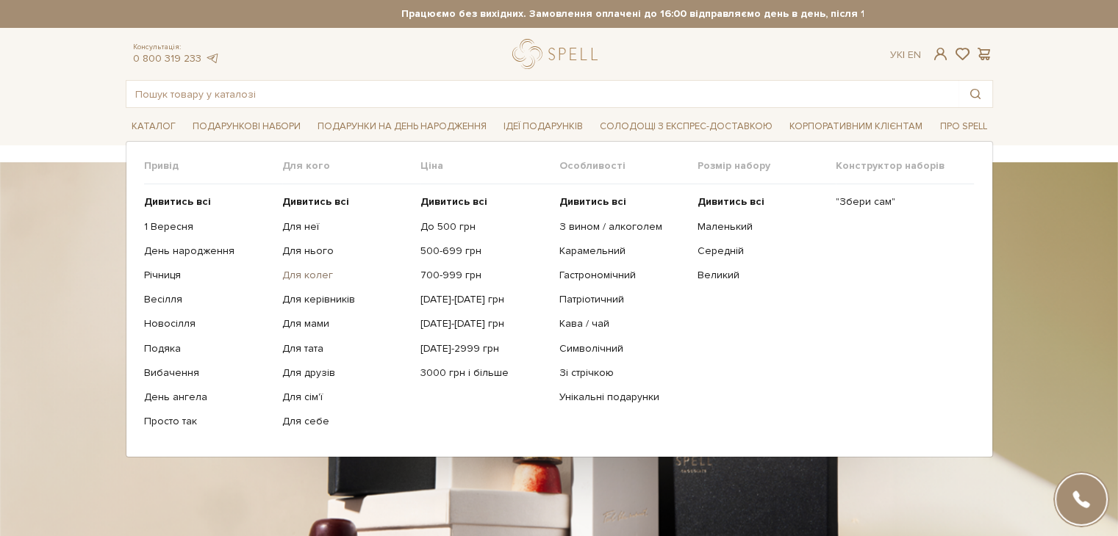
click at [320, 270] on link "Для колег" at bounding box center [345, 275] width 127 height 13
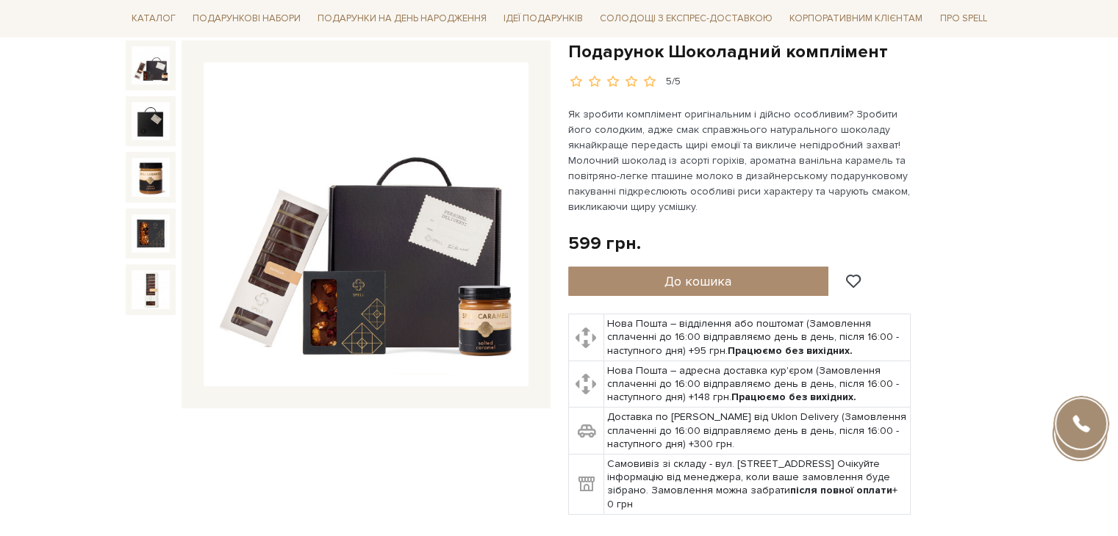
scroll to position [147, 0]
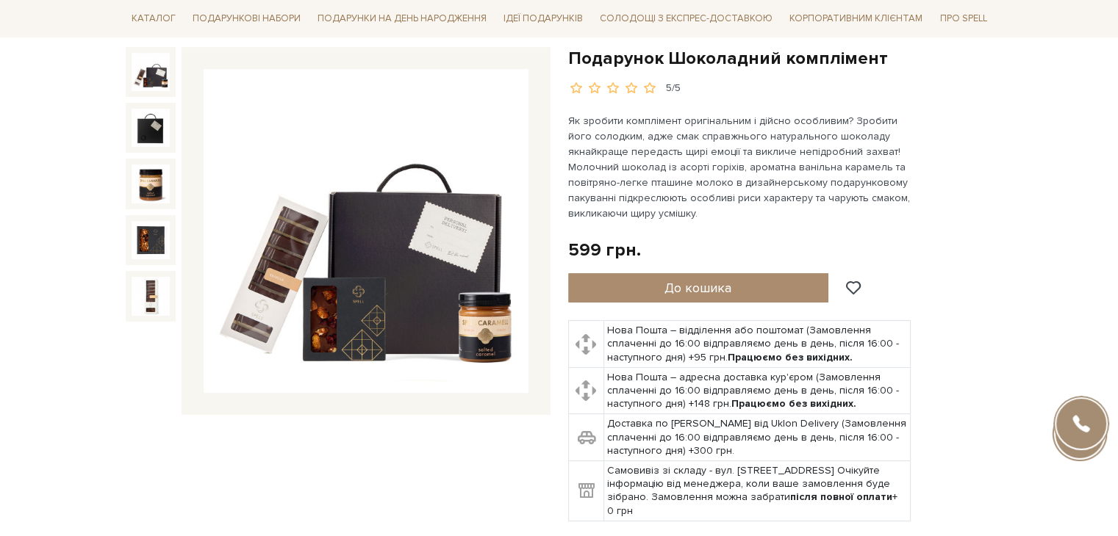
click at [434, 280] on img at bounding box center [366, 231] width 325 height 325
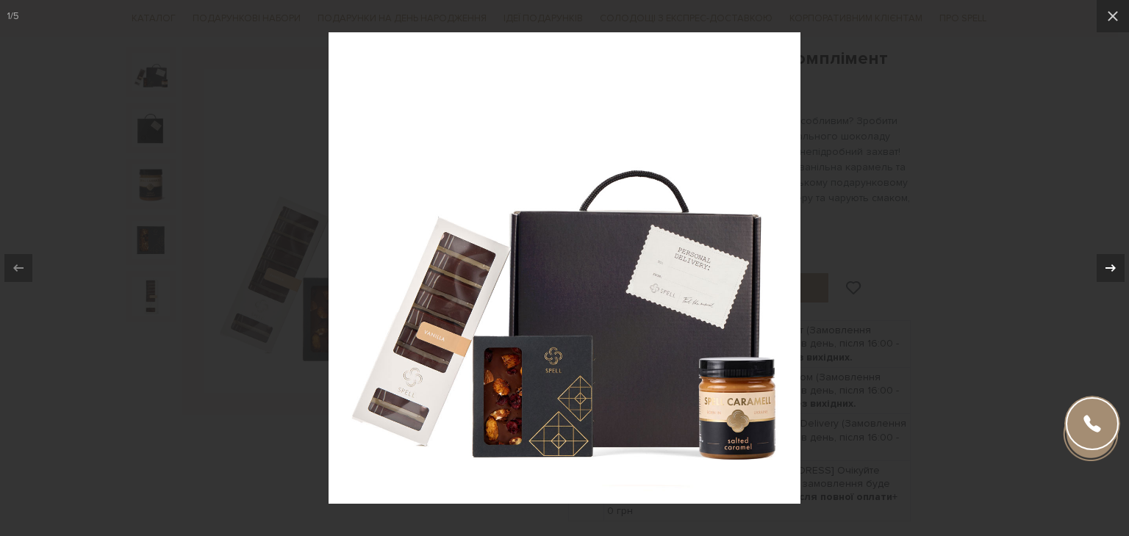
click at [1112, 267] on icon at bounding box center [1110, 268] width 18 height 18
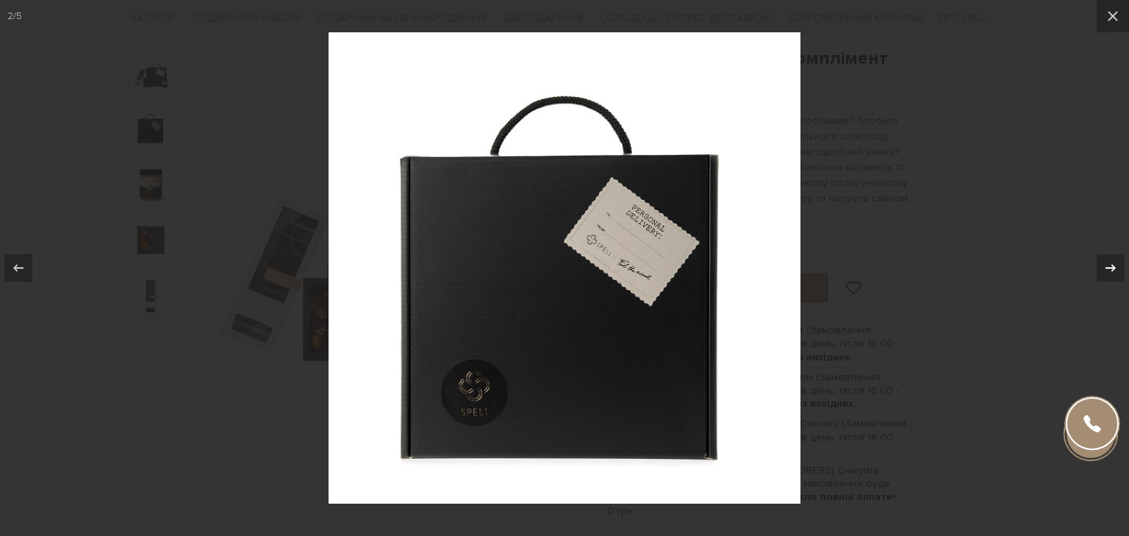
click at [1112, 267] on icon at bounding box center [1110, 268] width 18 height 18
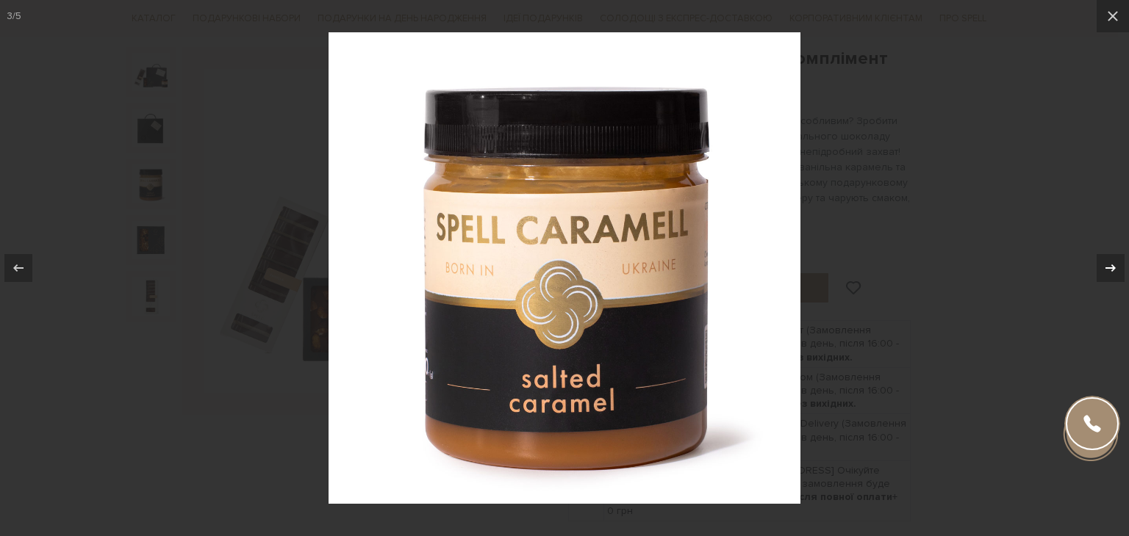
click at [1112, 267] on icon at bounding box center [1110, 268] width 18 height 18
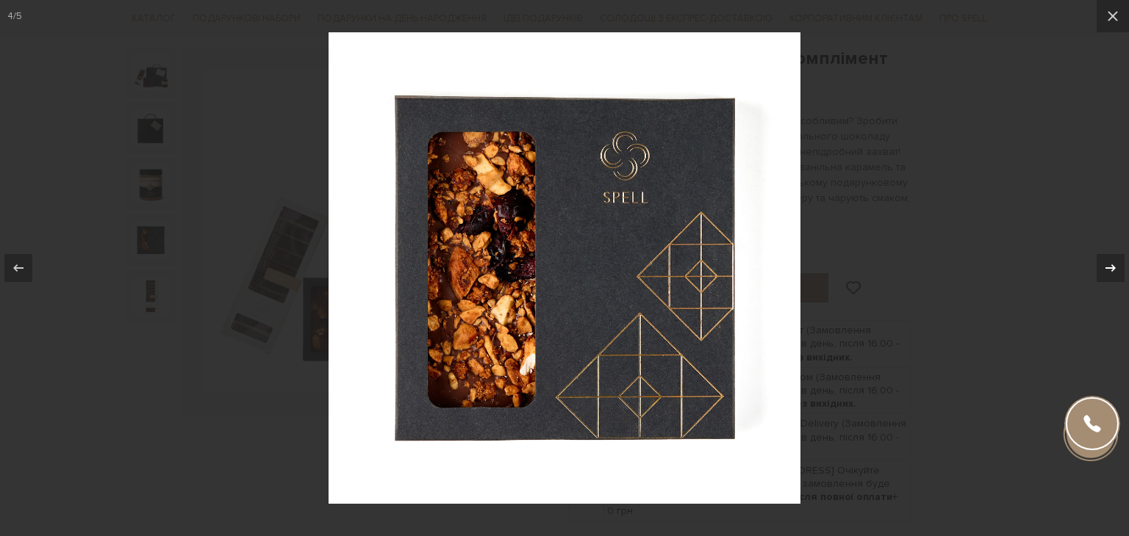
click at [1112, 267] on icon at bounding box center [1110, 268] width 18 height 18
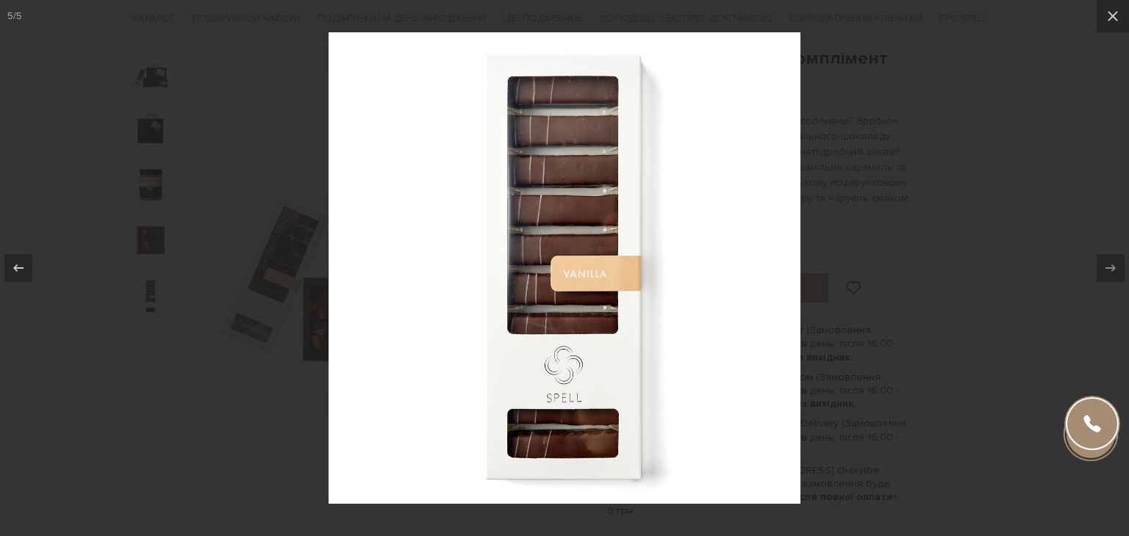
click at [973, 194] on div at bounding box center [564, 268] width 1129 height 536
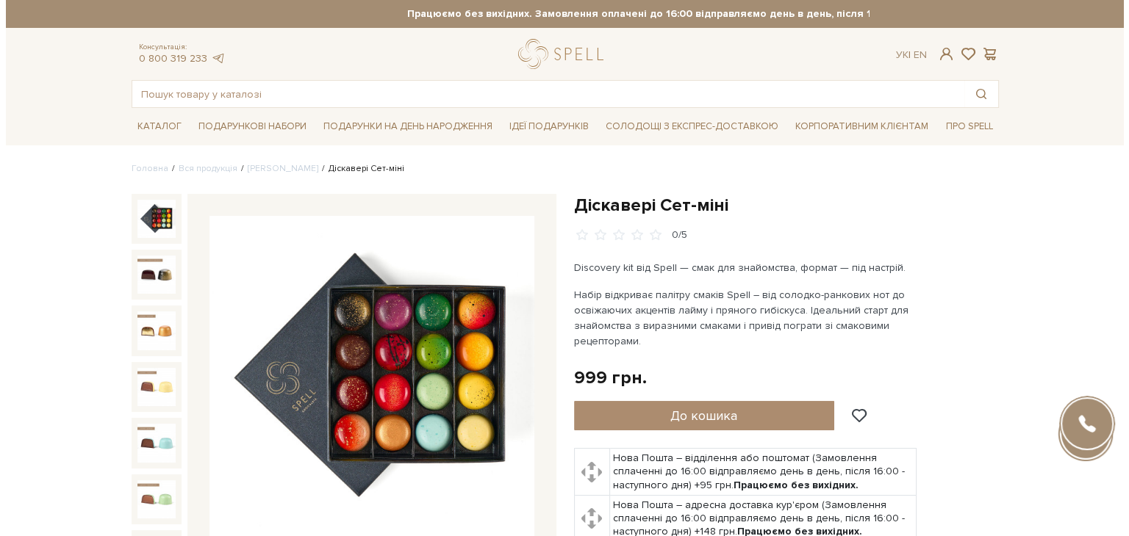
scroll to position [73, 0]
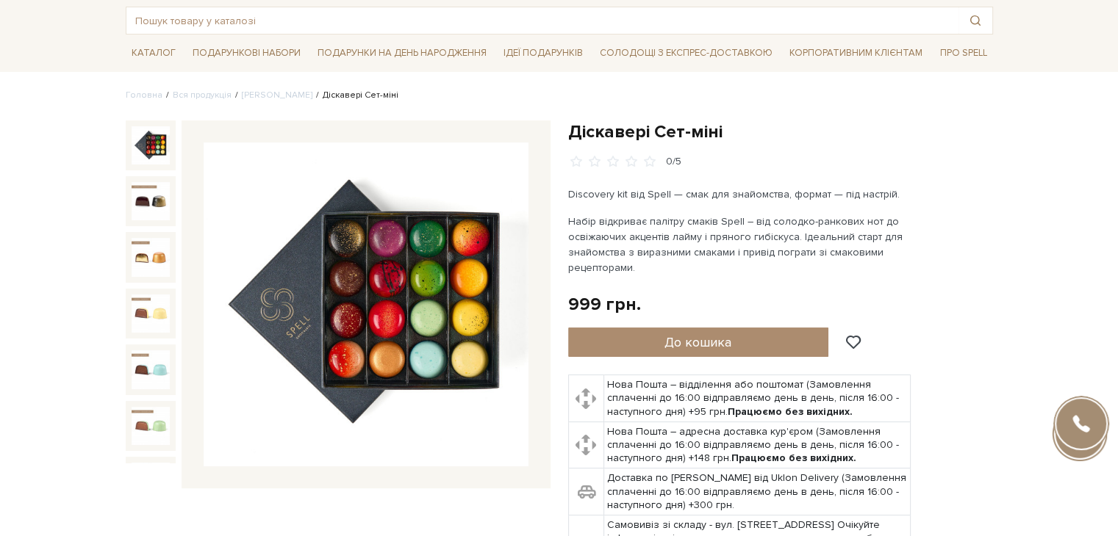
click at [402, 289] on img at bounding box center [366, 305] width 325 height 325
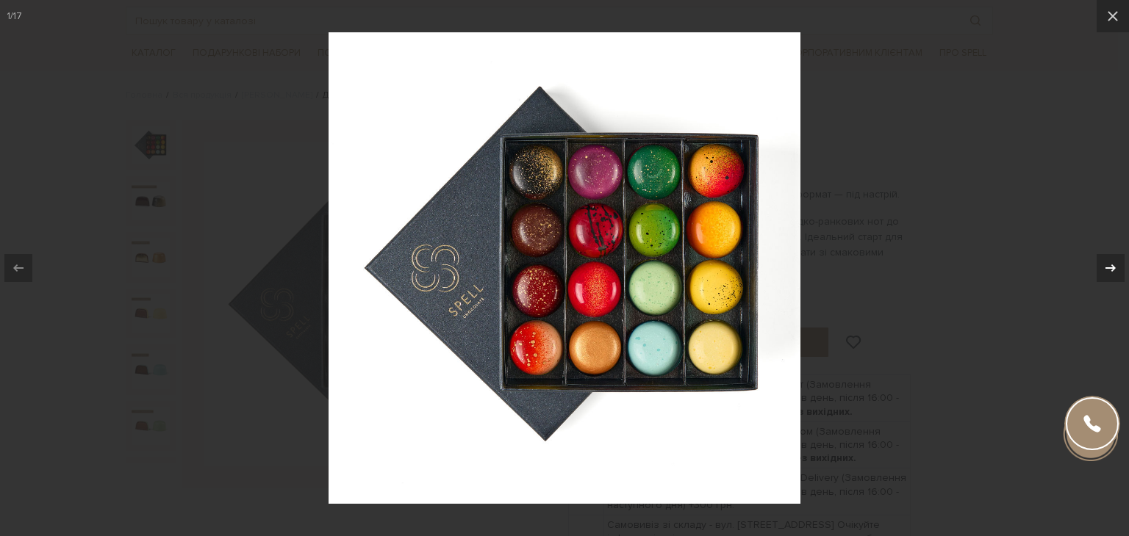
click at [1115, 271] on icon at bounding box center [1110, 268] width 18 height 18
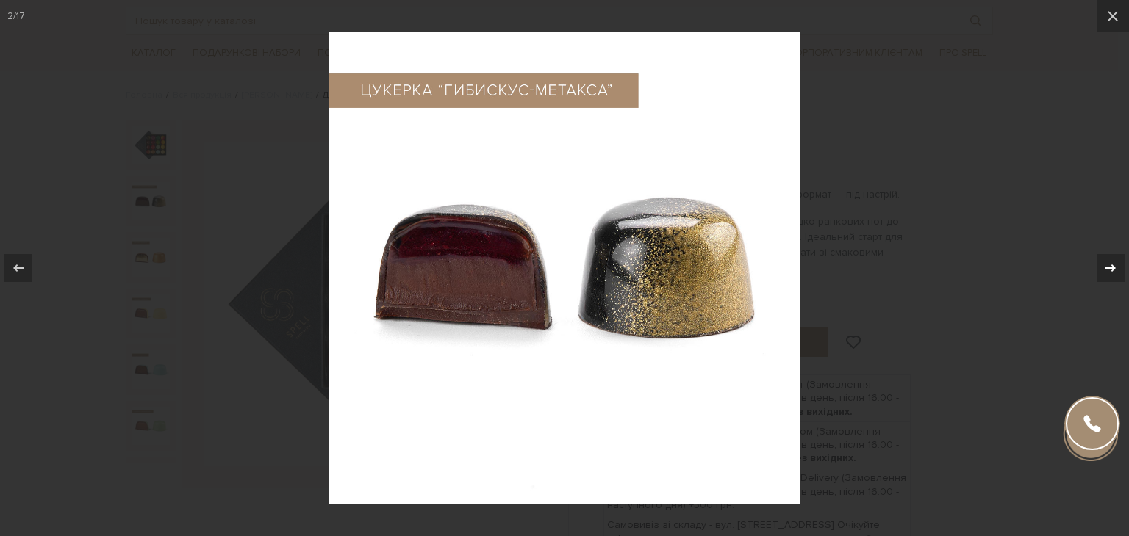
click at [1115, 271] on icon at bounding box center [1110, 268] width 18 height 18
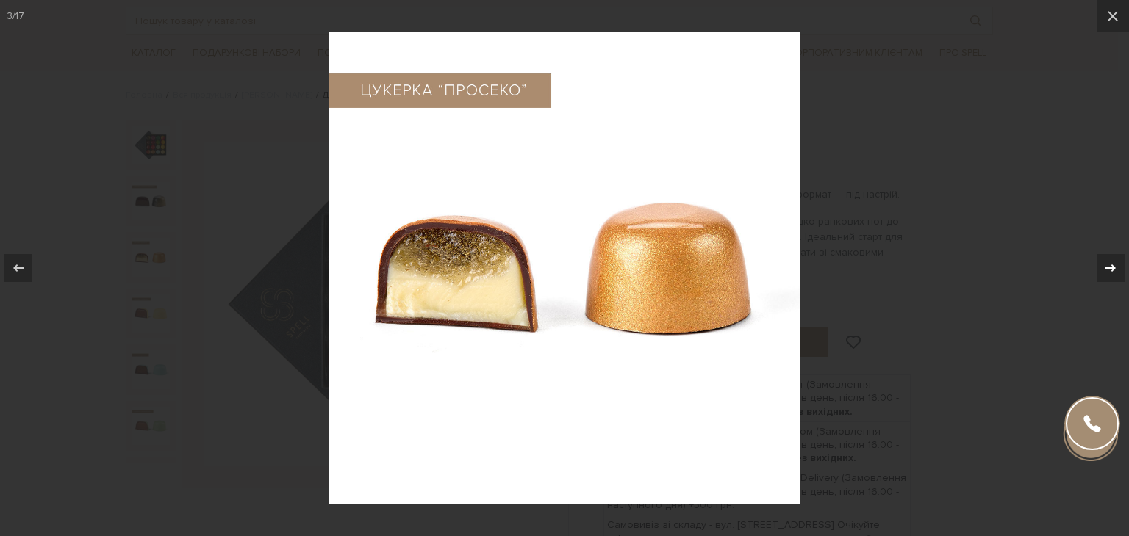
click at [1115, 271] on icon at bounding box center [1110, 268] width 18 height 18
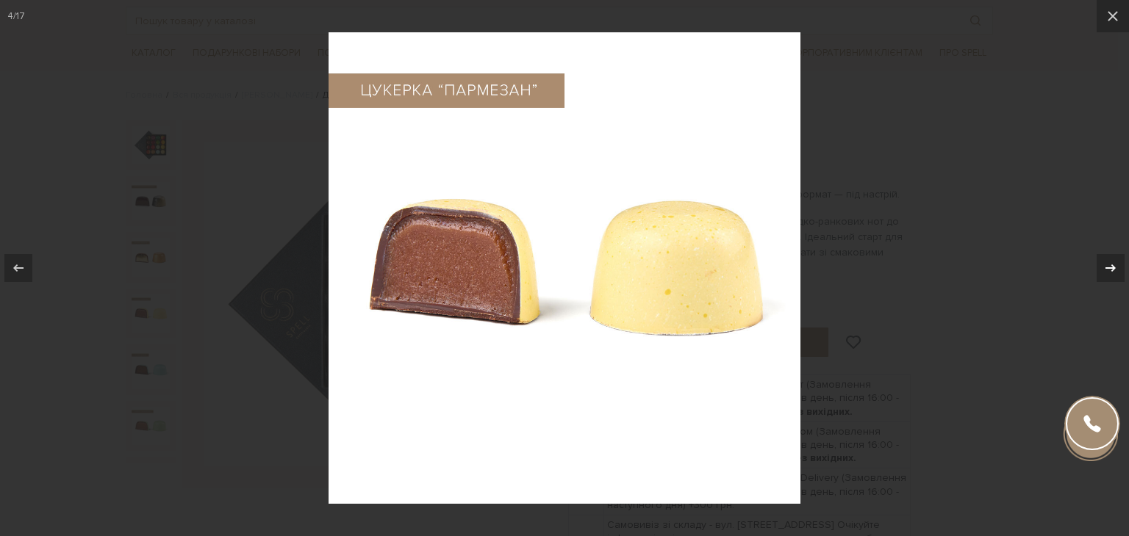
click at [1115, 271] on icon at bounding box center [1110, 268] width 18 height 18
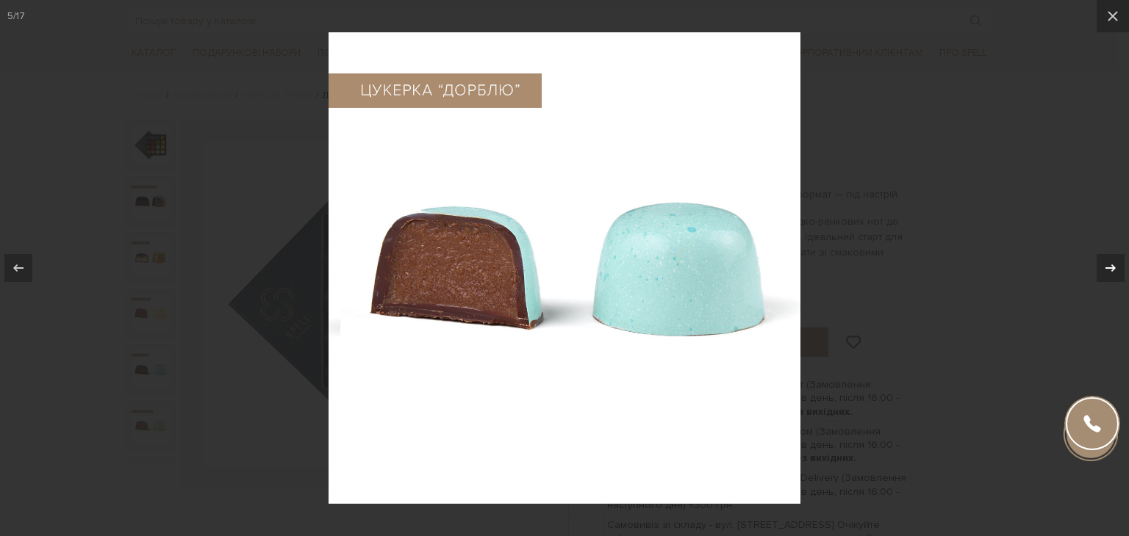
click at [1115, 271] on icon at bounding box center [1110, 268] width 18 height 18
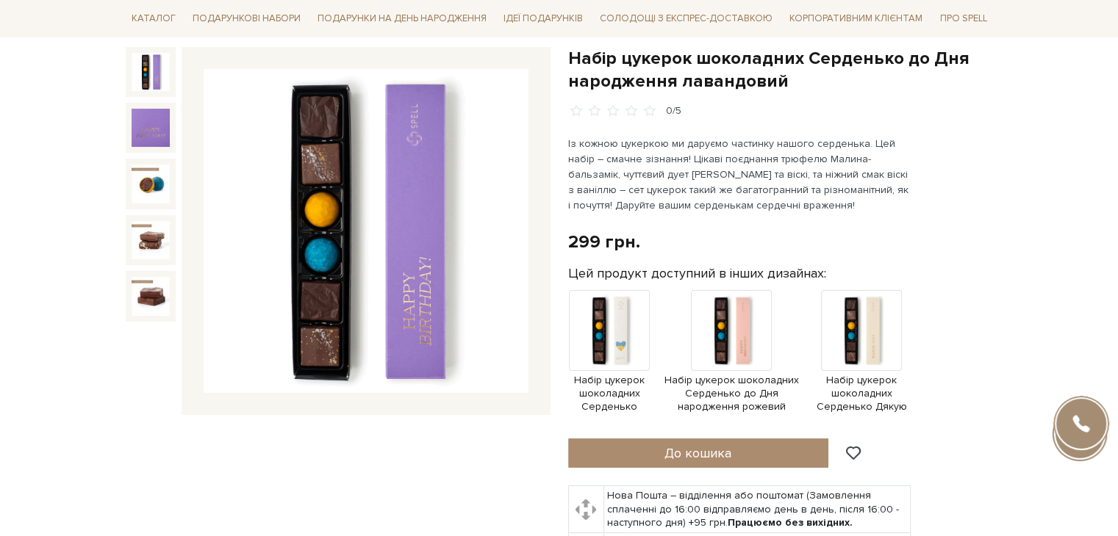
click at [405, 235] on img at bounding box center [366, 231] width 325 height 325
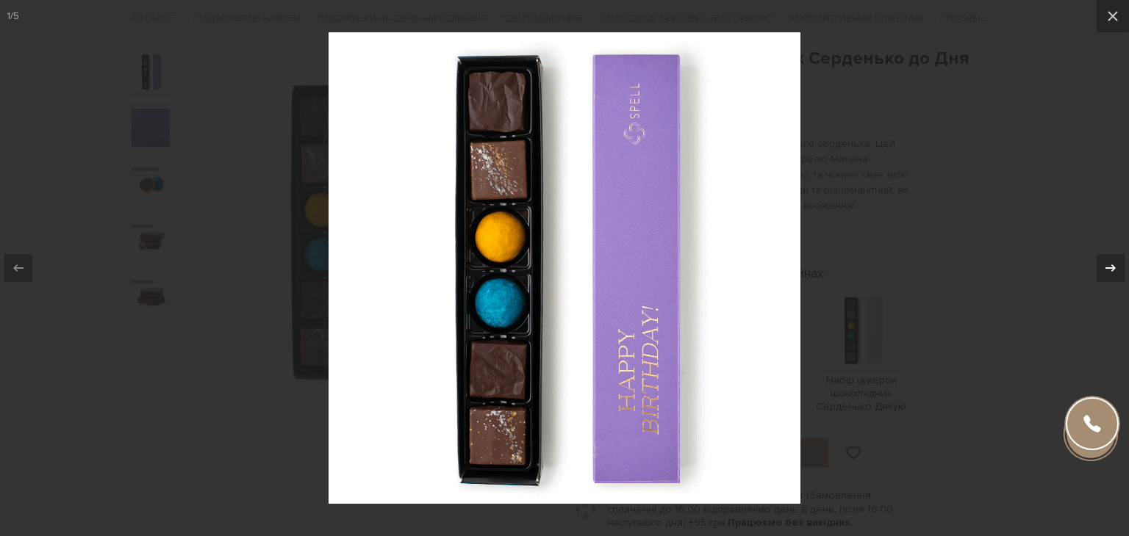
click at [1113, 268] on icon at bounding box center [1110, 268] width 10 height 7
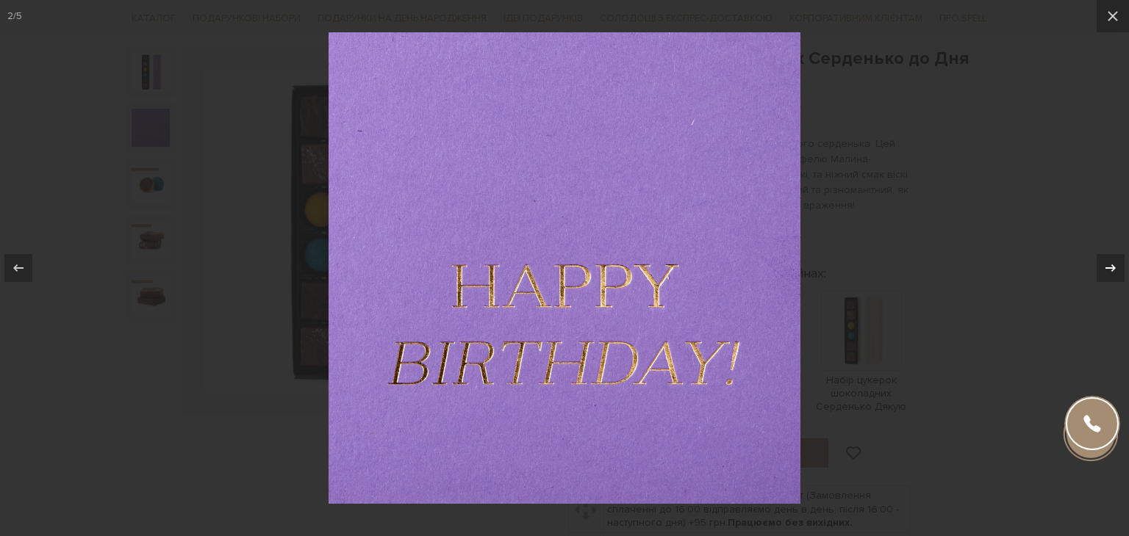
click at [1113, 268] on icon at bounding box center [1110, 268] width 10 height 7
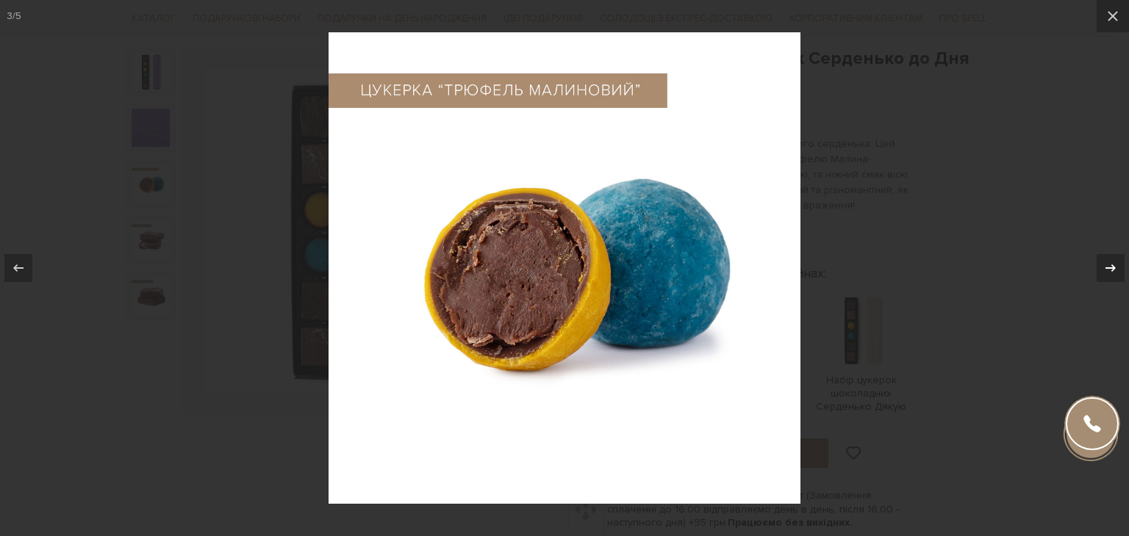
click at [1113, 268] on icon at bounding box center [1110, 268] width 10 height 7
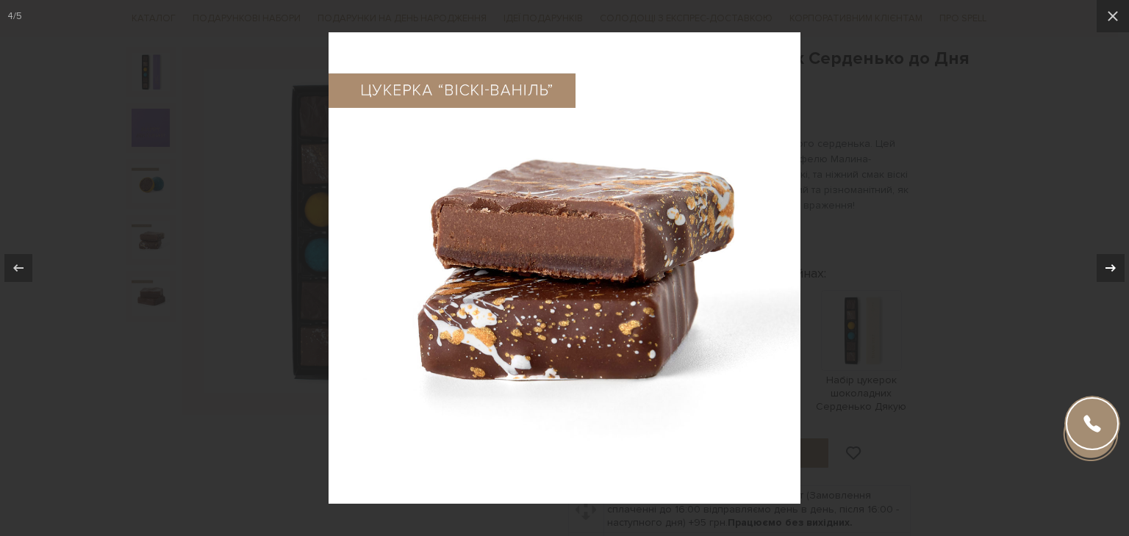
click at [1113, 268] on icon at bounding box center [1110, 268] width 10 height 7
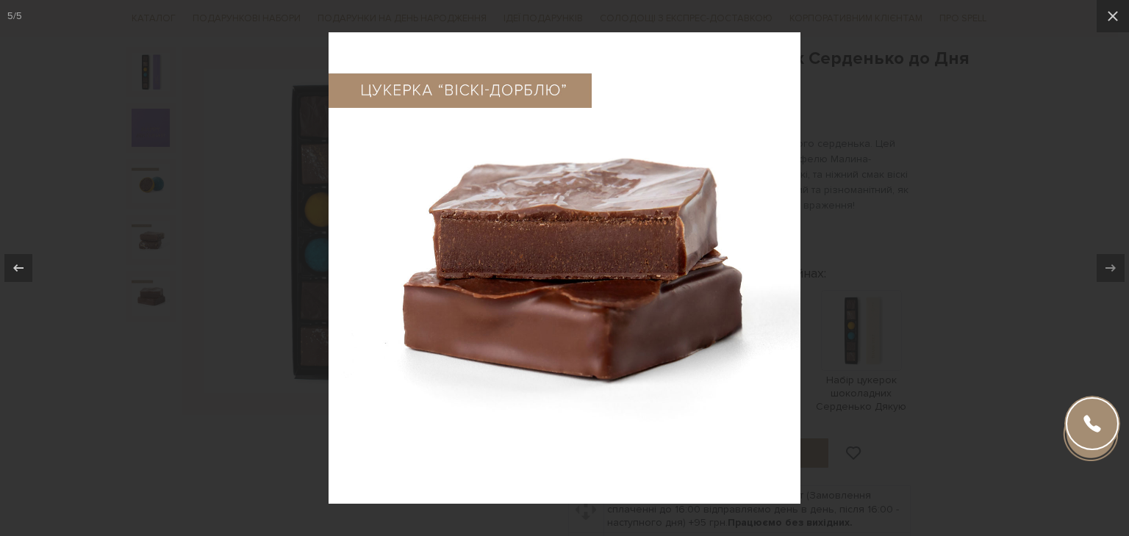
click at [1035, 154] on div at bounding box center [564, 268] width 1129 height 536
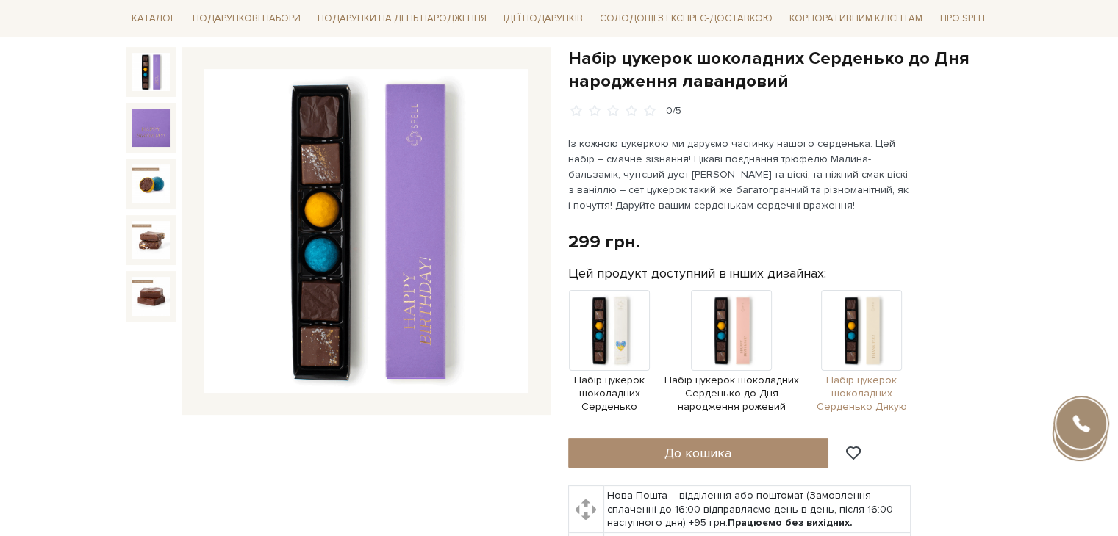
click at [850, 387] on span "Набір цукерок шоколадних Серденько Дякую" at bounding box center [861, 394] width 98 height 40
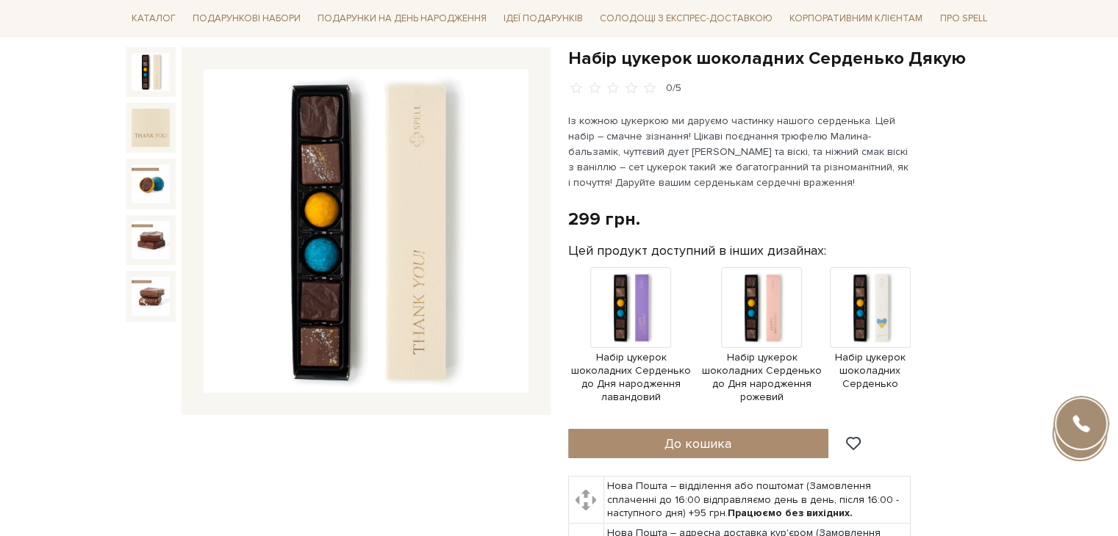
scroll to position [73, 0]
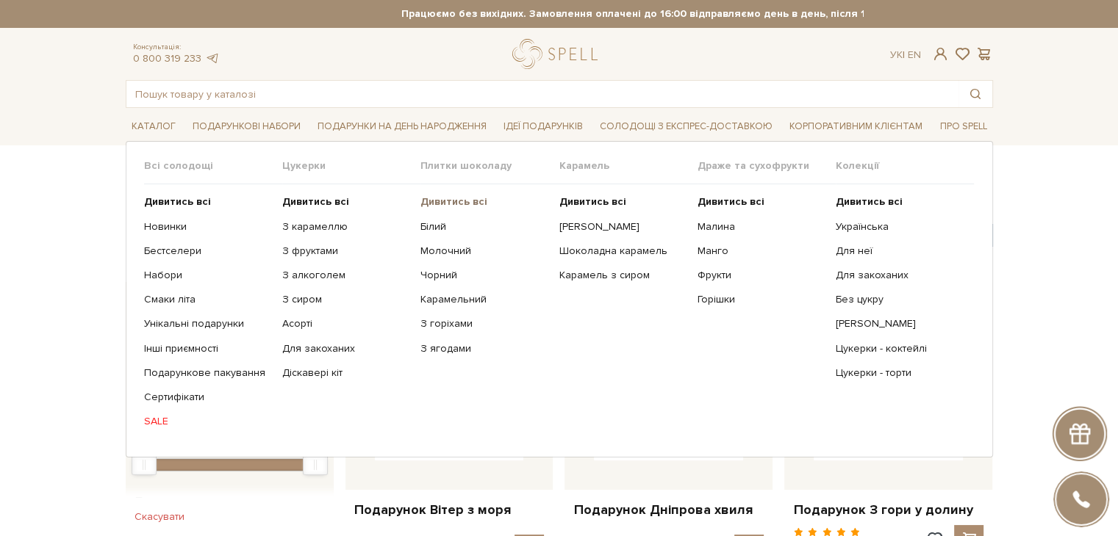
click at [464, 198] on b "Дивитись всі" at bounding box center [453, 201] width 67 height 12
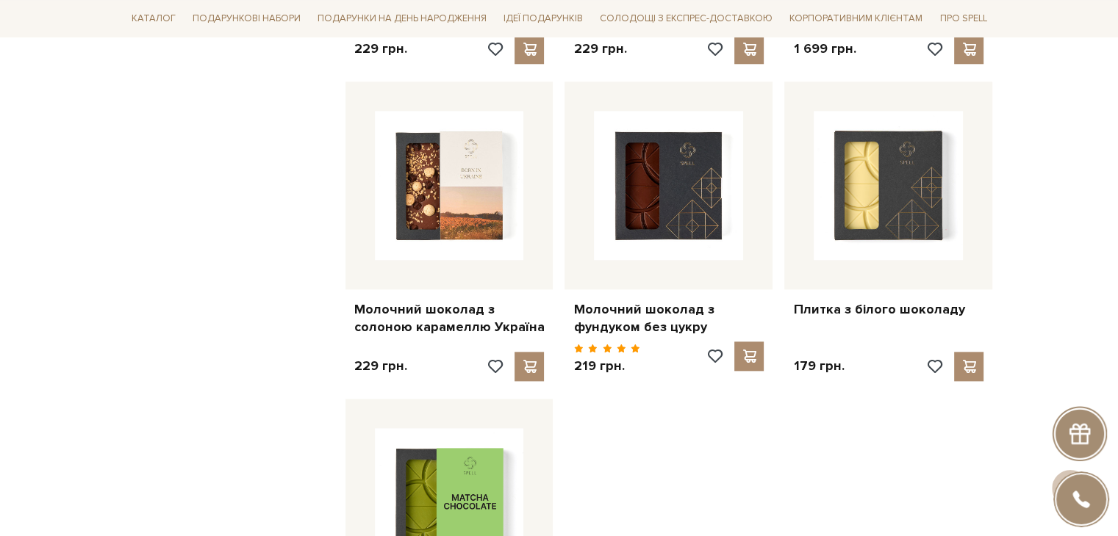
scroll to position [1543, 0]
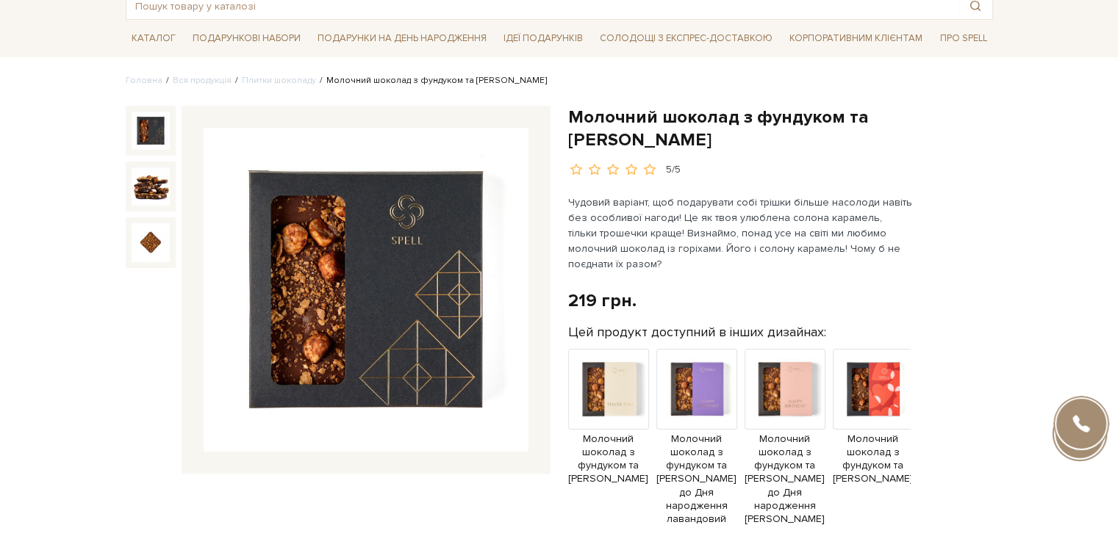
scroll to position [147, 0]
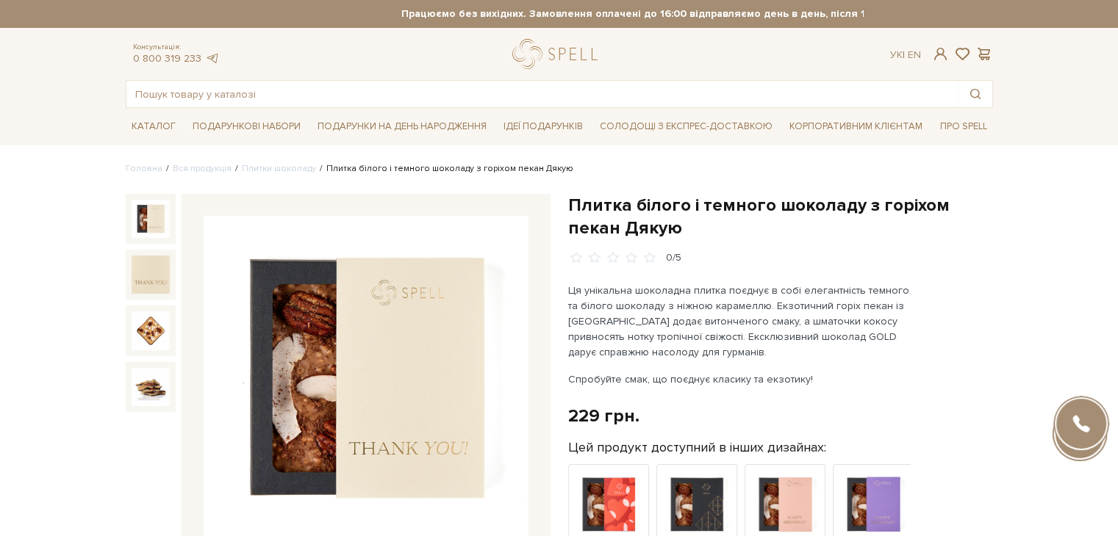
scroll to position [147, 0]
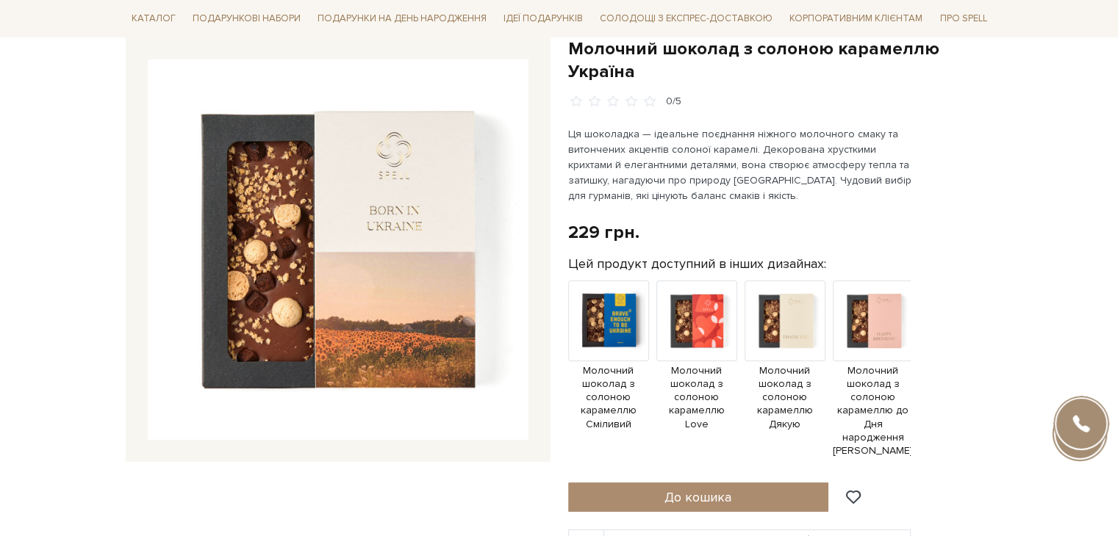
scroll to position [73, 0]
